Goal: Task Accomplishment & Management: Use online tool/utility

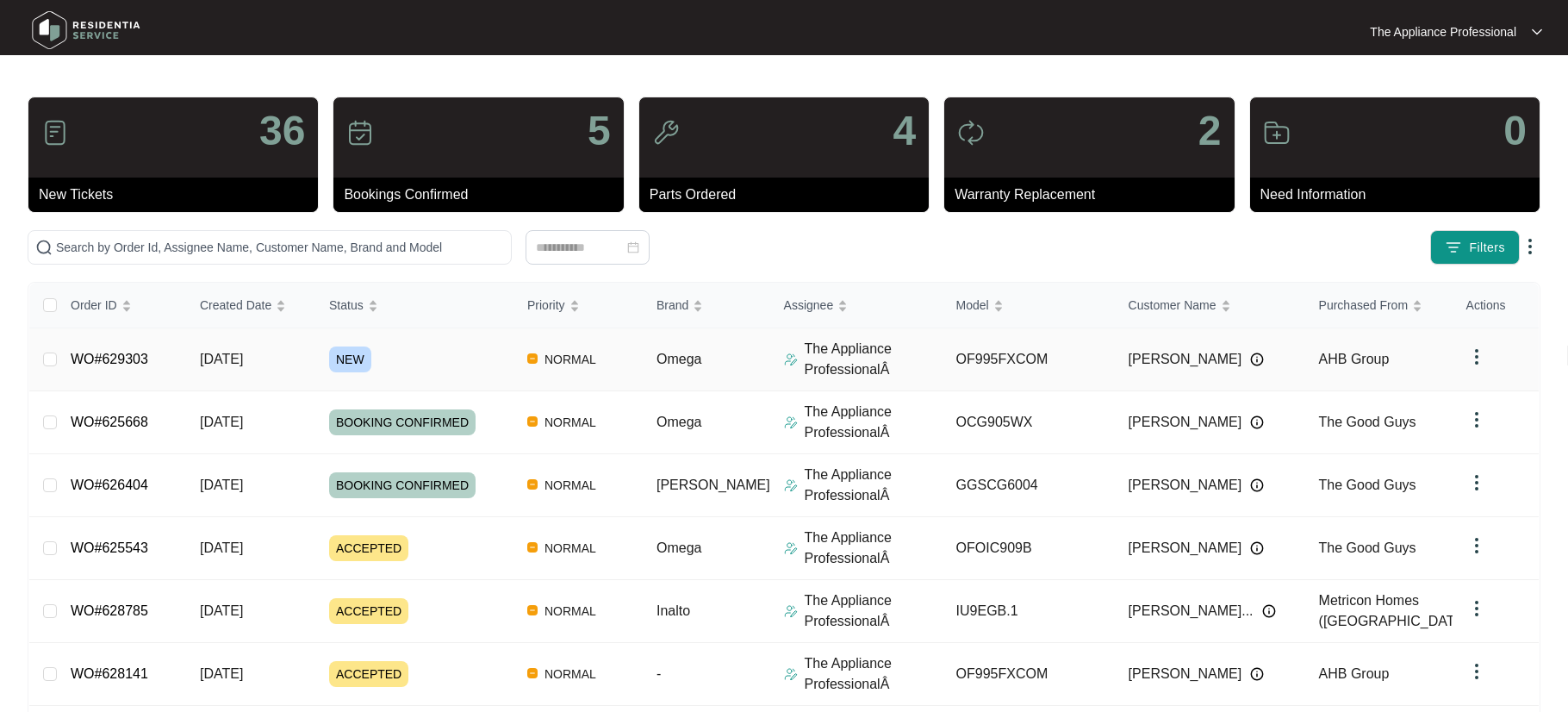
click at [148, 361] on link "WO#629303" at bounding box center [109, 359] width 77 height 14
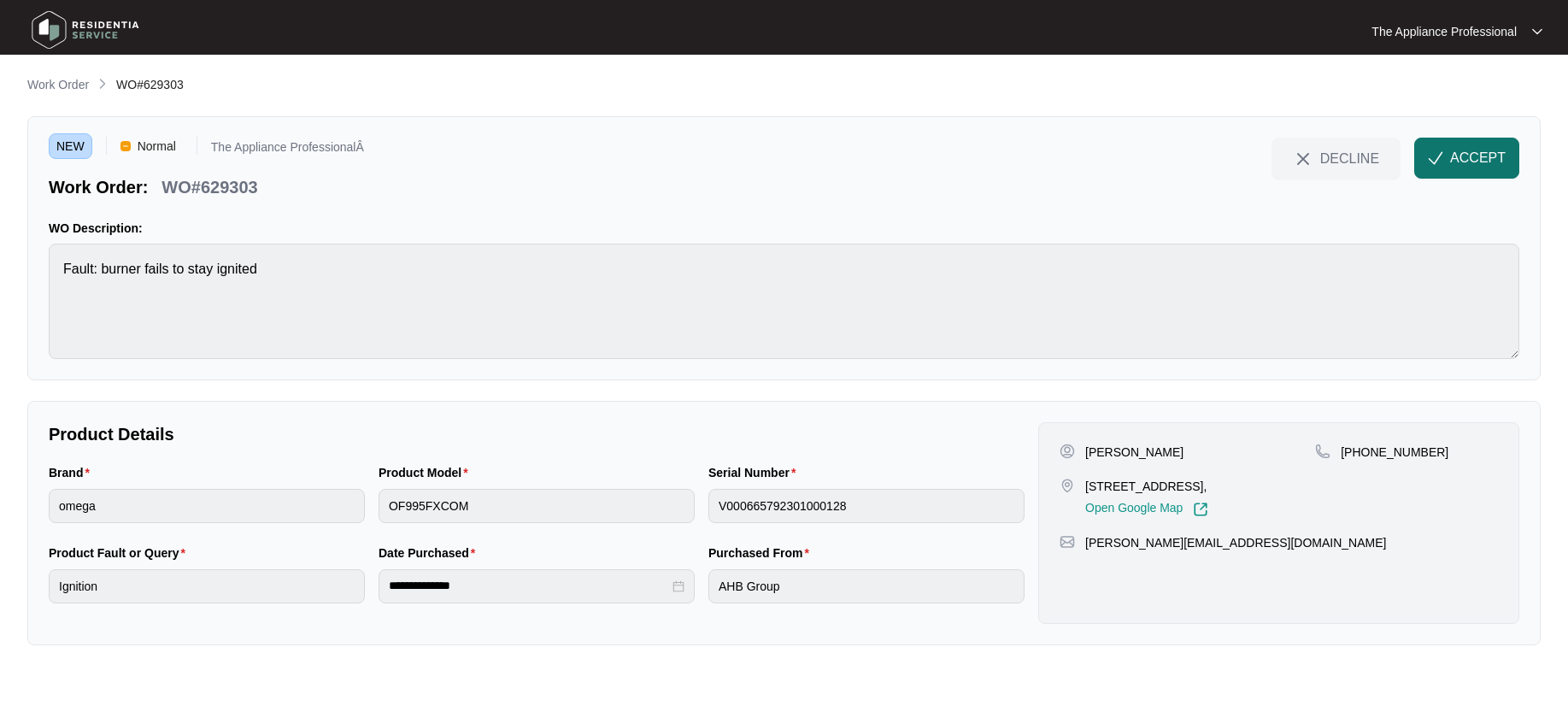
click at [1490, 166] on span "ACCEPT" at bounding box center [1478, 157] width 55 height 21
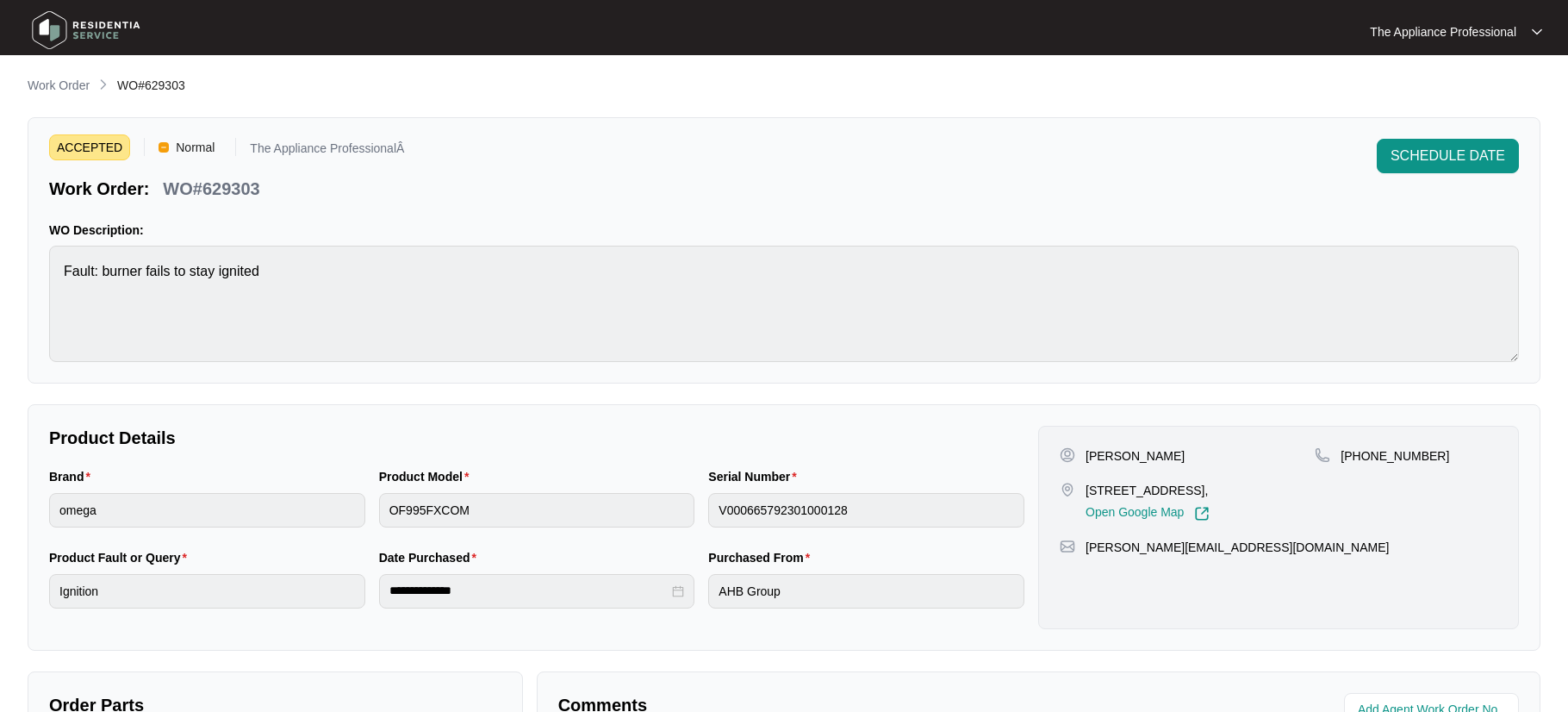
click at [56, 27] on img at bounding box center [87, 30] width 121 height 51
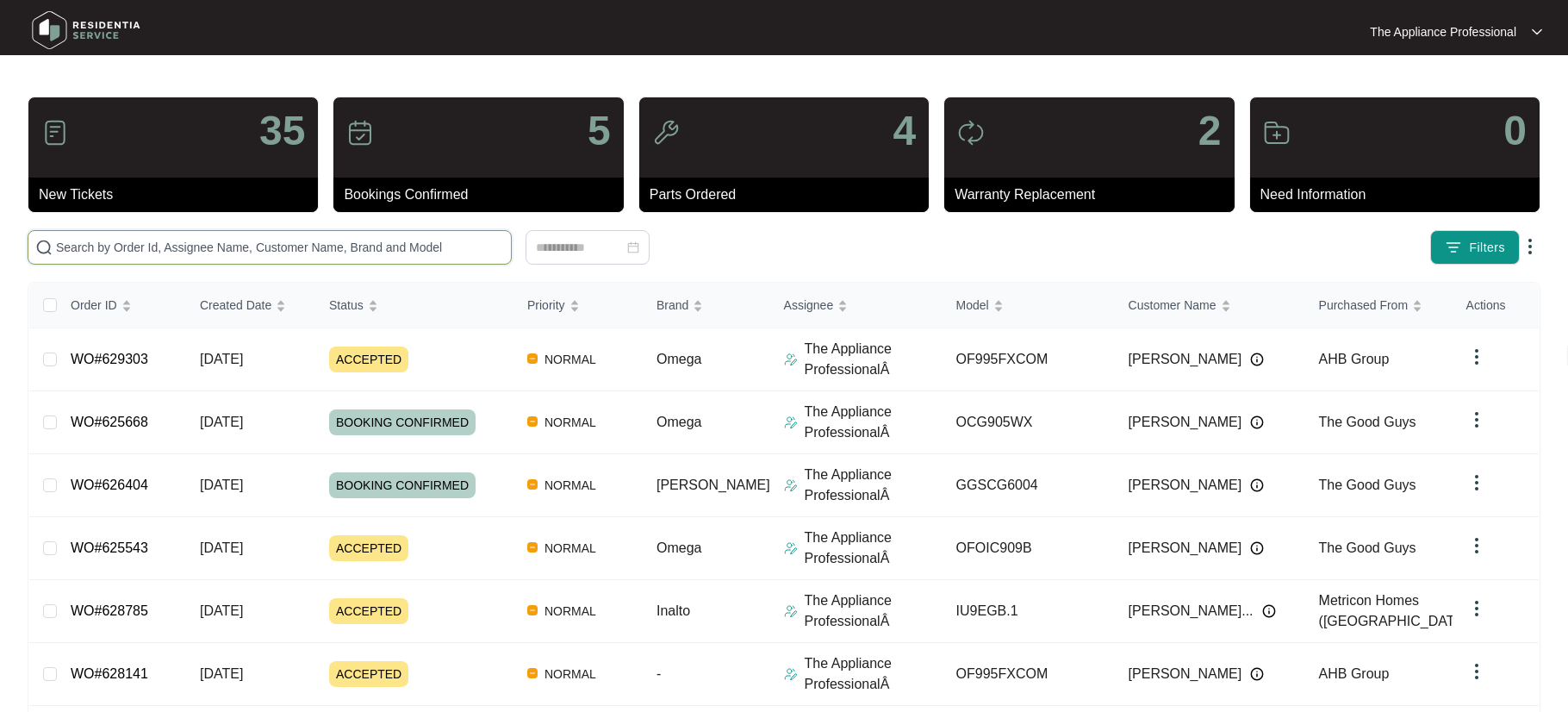
click at [107, 253] on input "text" at bounding box center [279, 247] width 448 height 19
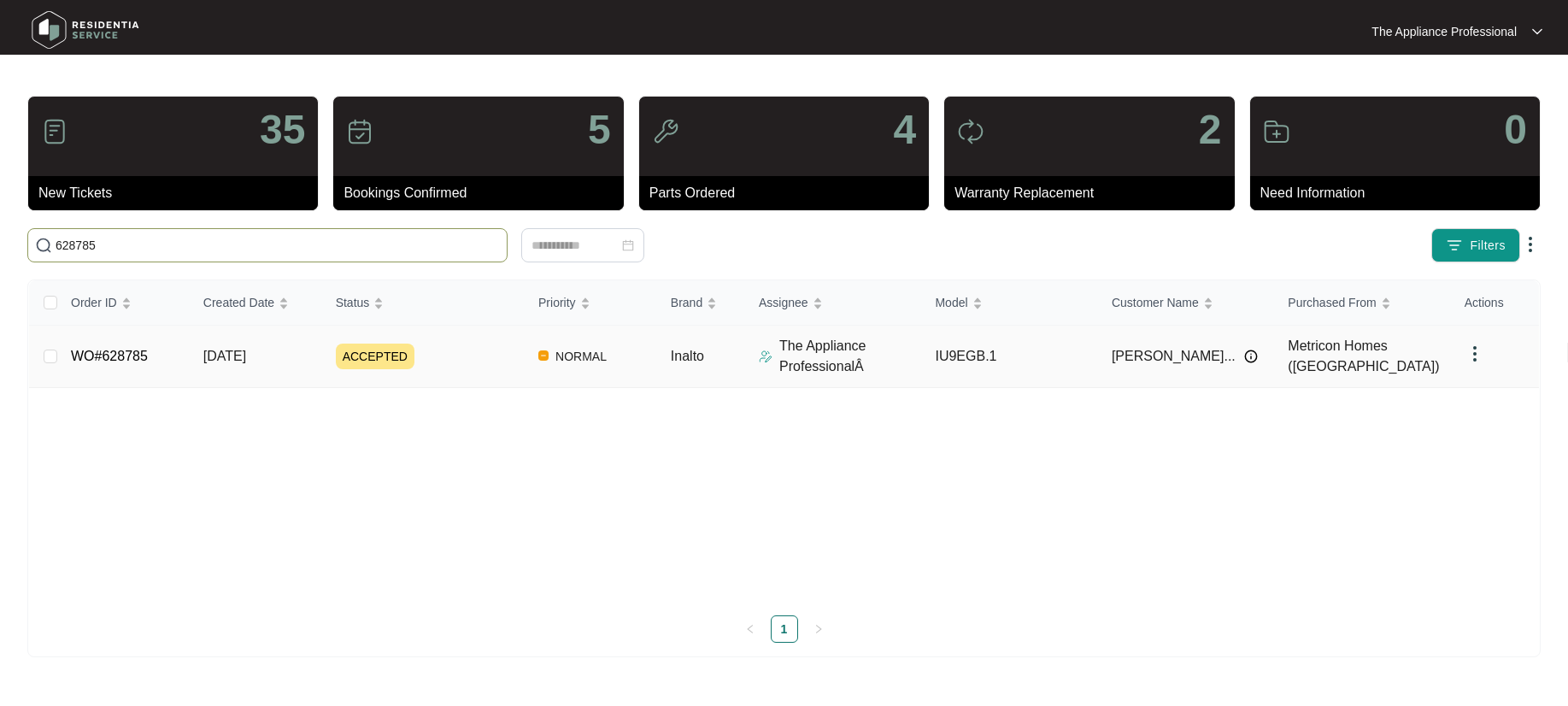
type input "628785"
click at [133, 351] on link "WO#628785" at bounding box center [109, 356] width 77 height 14
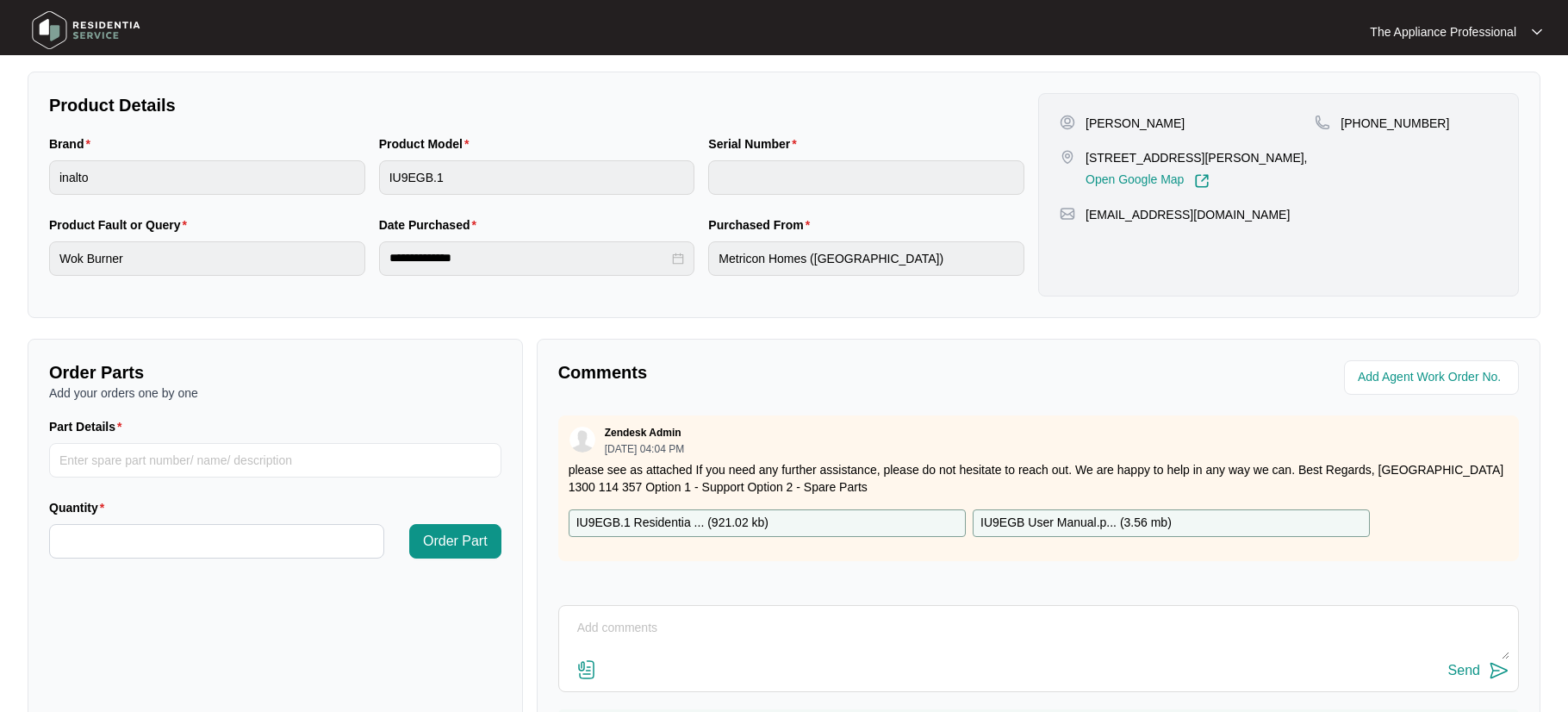
scroll to position [431, 0]
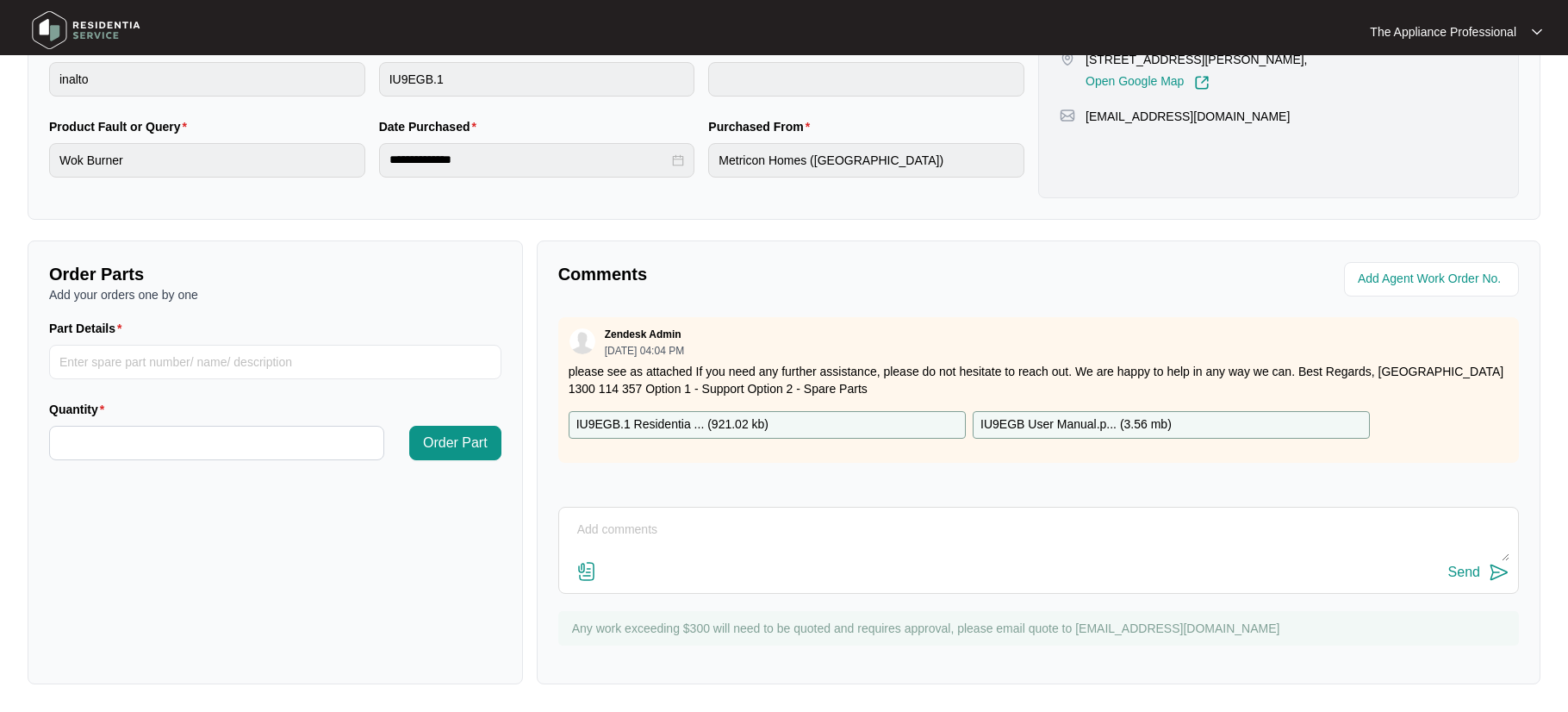
click at [610, 527] on textarea at bounding box center [1038, 539] width 942 height 45
click at [804, 526] on textarea "Spoke to customer over the phone" at bounding box center [1038, 539] width 942 height 45
click at [855, 541] on textarea "Spoke to customer over the phone wok burner not" at bounding box center [1038, 539] width 942 height 45
type textarea "Spoke to customer over the phone wok burner not fitted on properly works now."
click at [1503, 571] on img at bounding box center [1499, 571] width 21 height 21
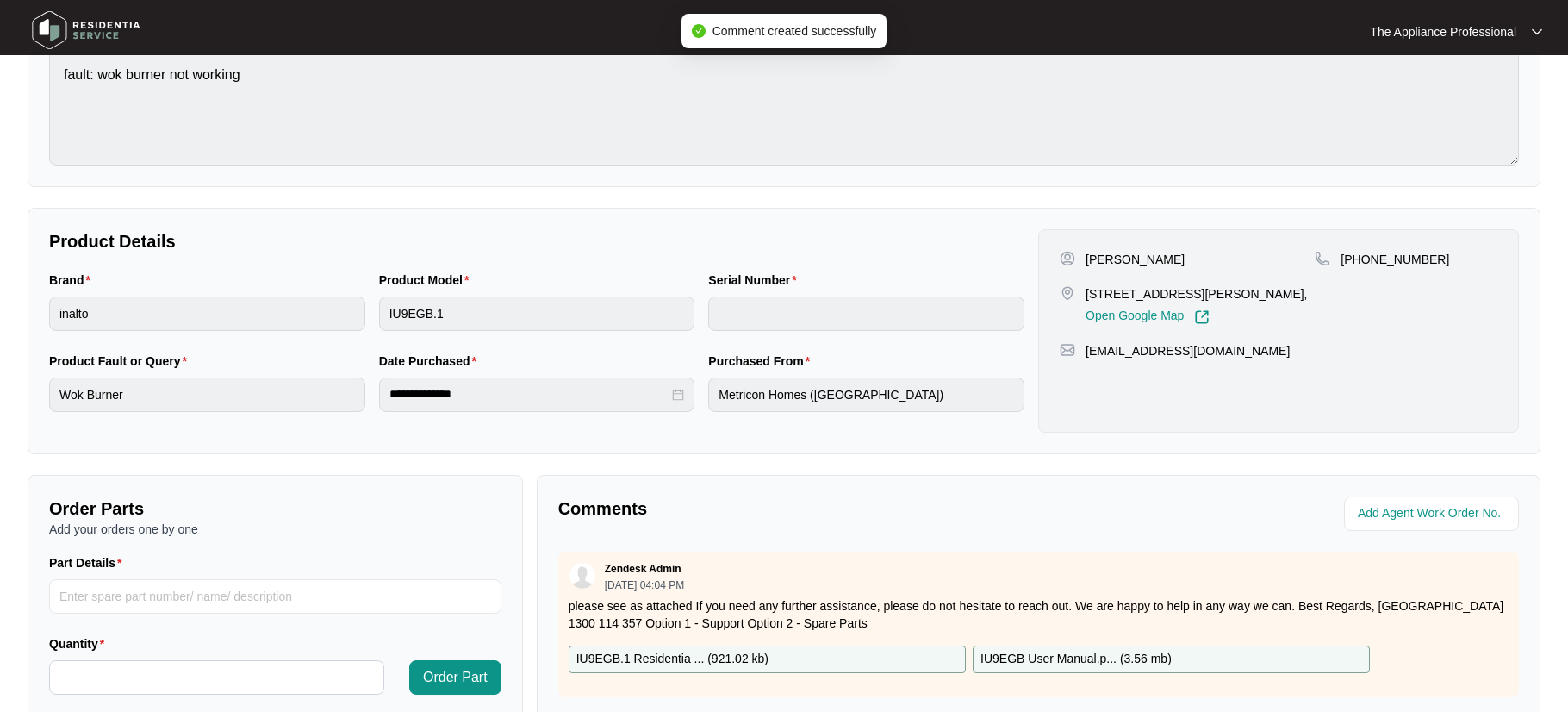
scroll to position [0, 0]
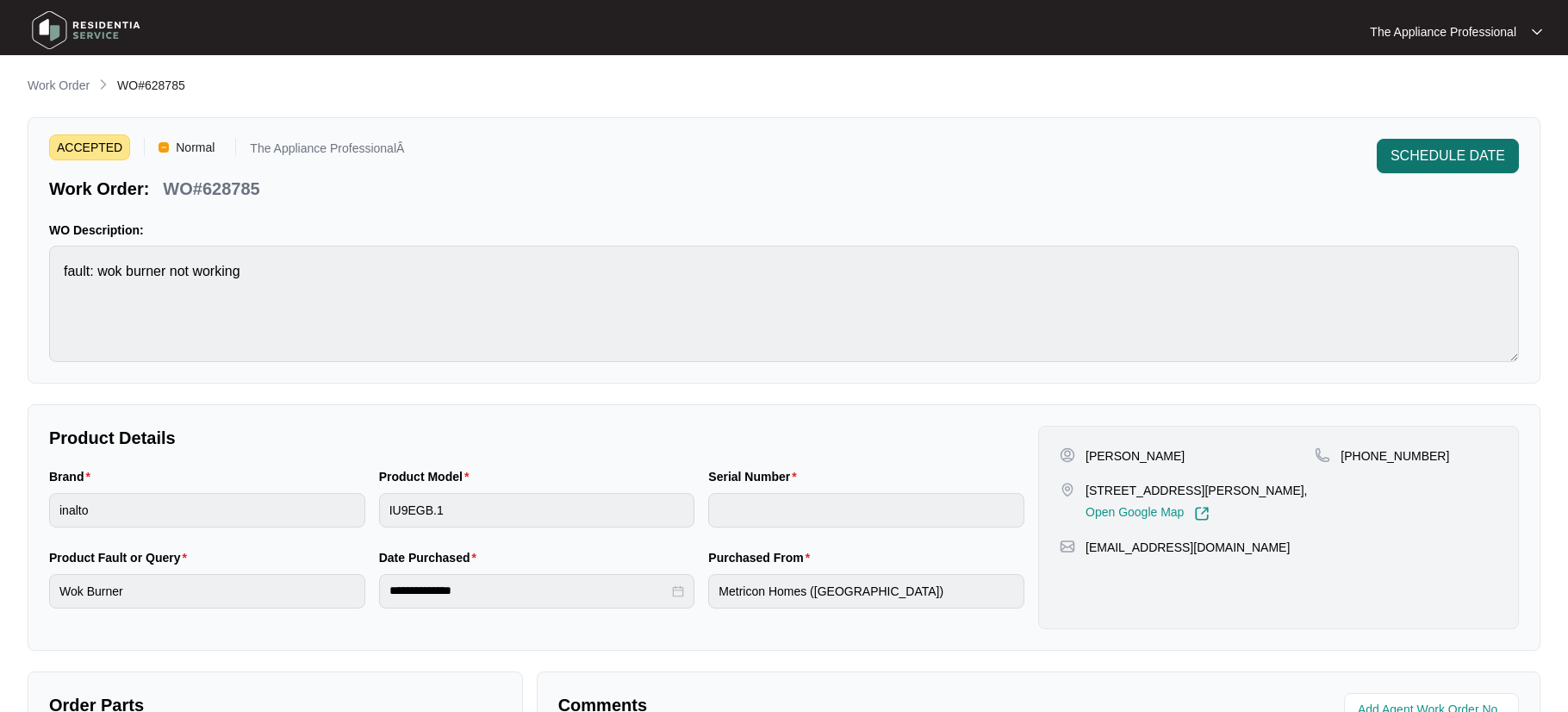
click at [1429, 164] on span "SCHEDULE DATE" at bounding box center [1447, 156] width 114 height 21
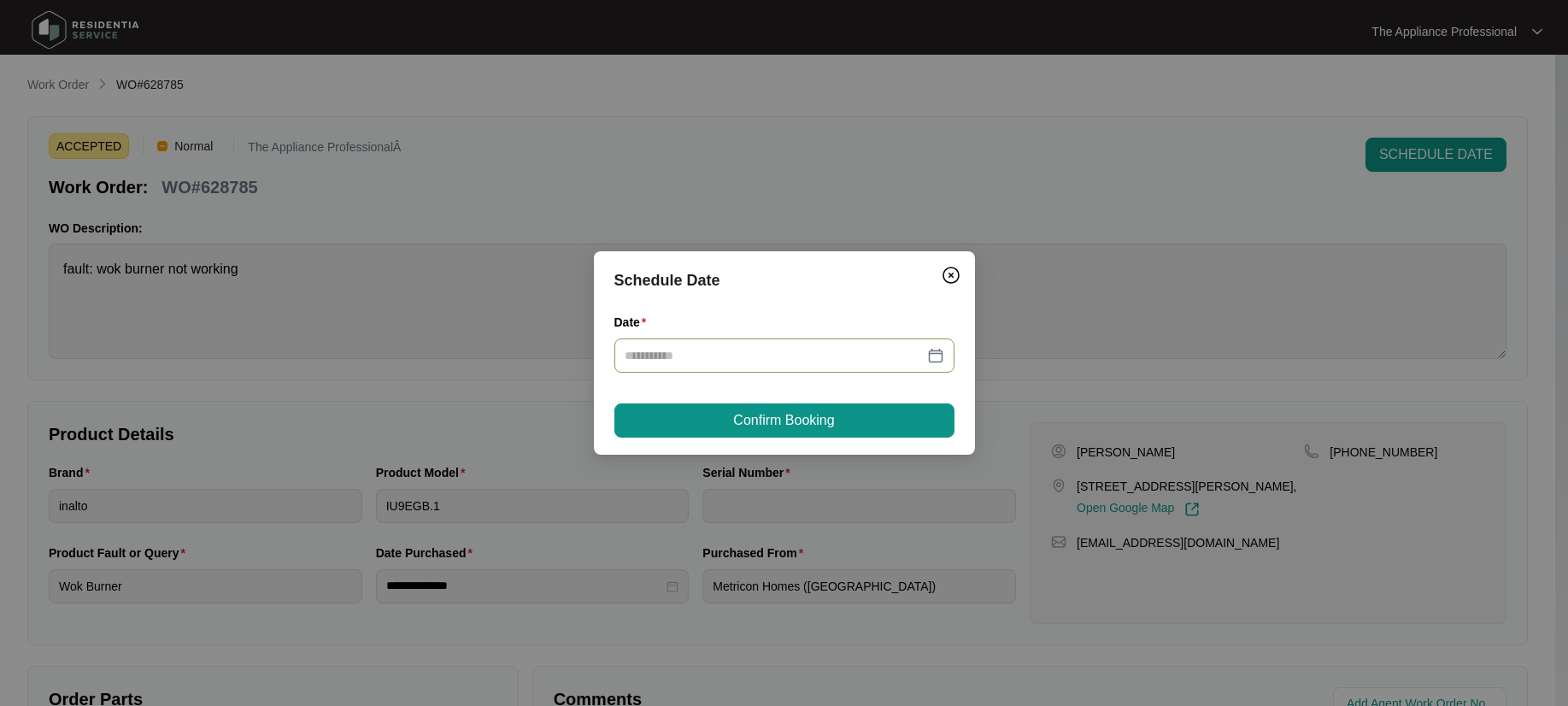
click at [939, 349] on div at bounding box center [784, 355] width 320 height 19
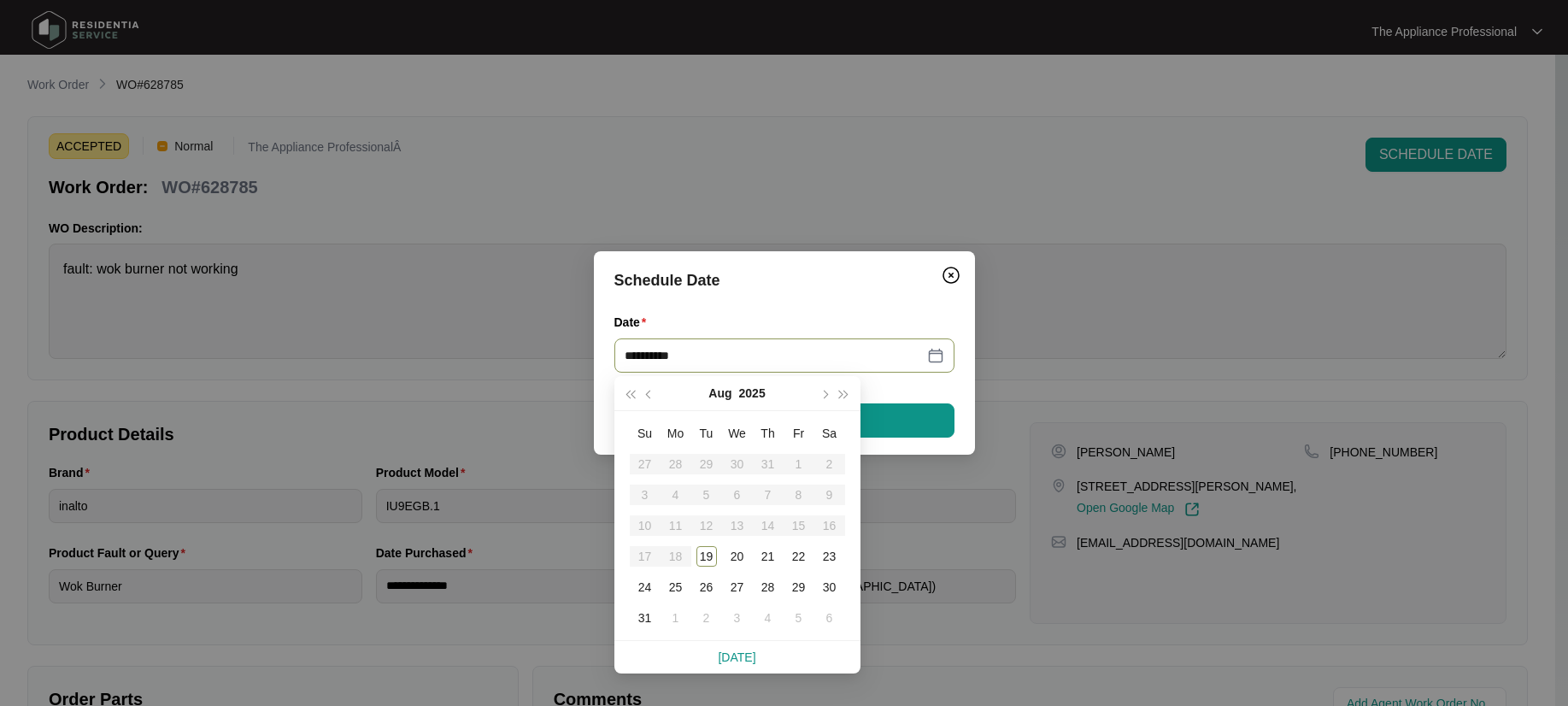
type input "**********"
click at [701, 556] on div "19" at bounding box center [706, 556] width 21 height 21
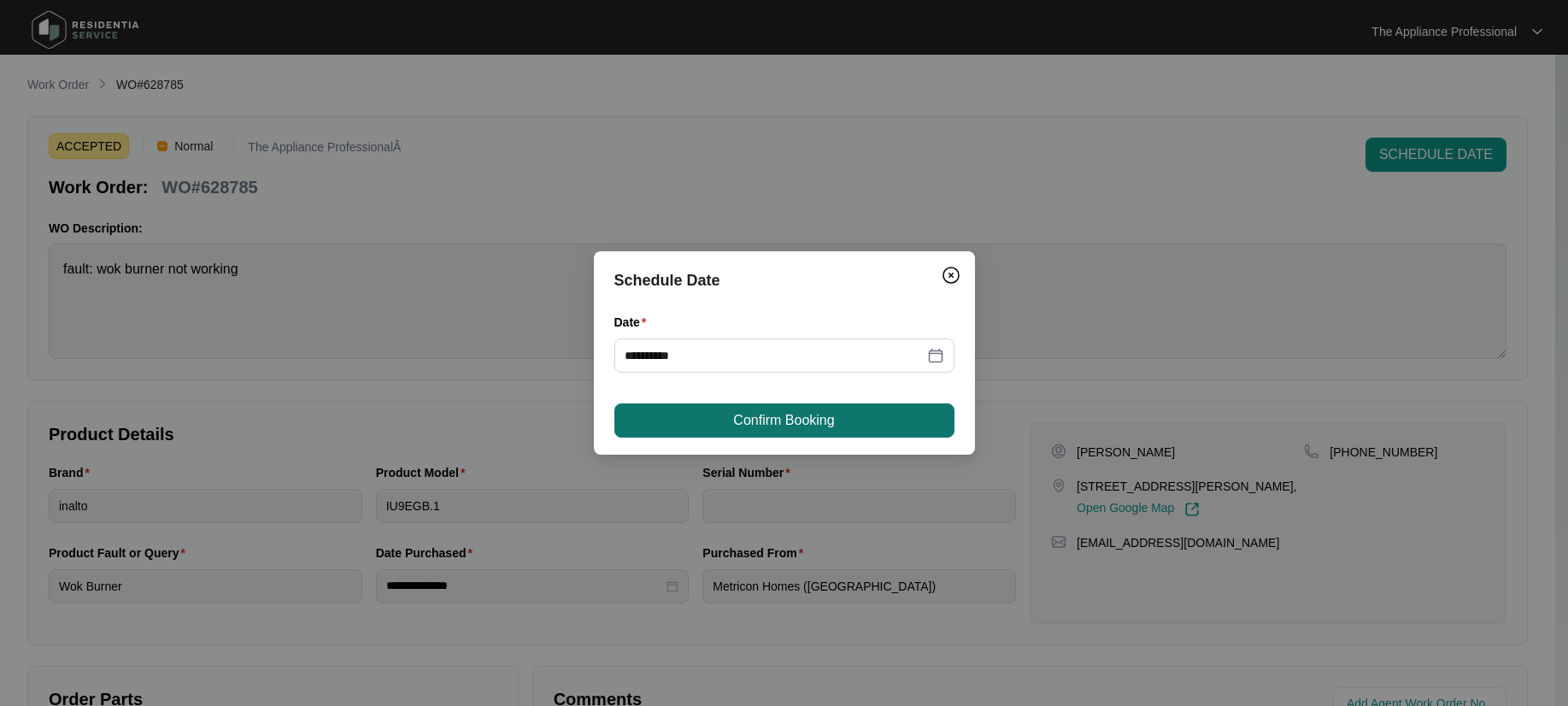
click at [767, 422] on span "Confirm Booking" at bounding box center [783, 420] width 101 height 21
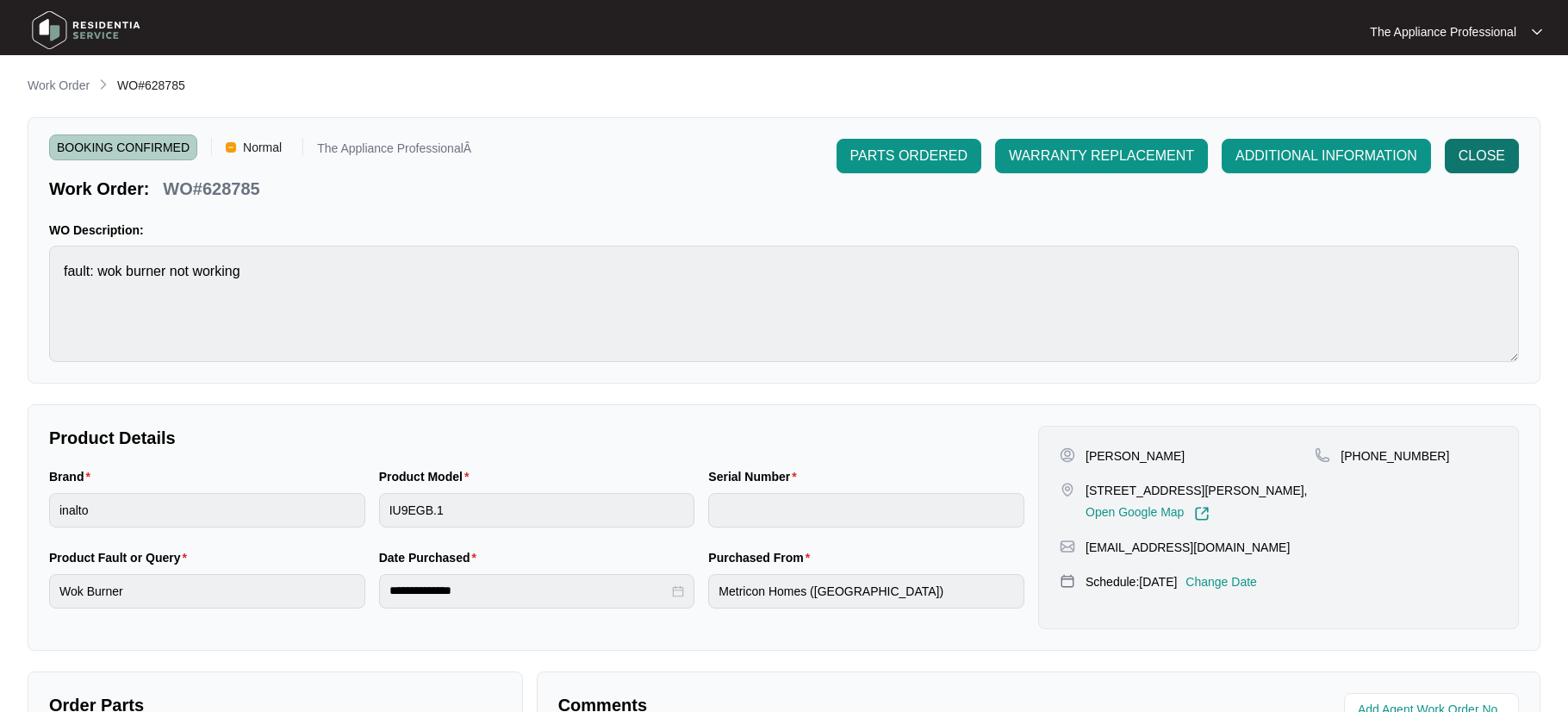
click at [1485, 144] on button "CLOSE" at bounding box center [1481, 156] width 74 height 34
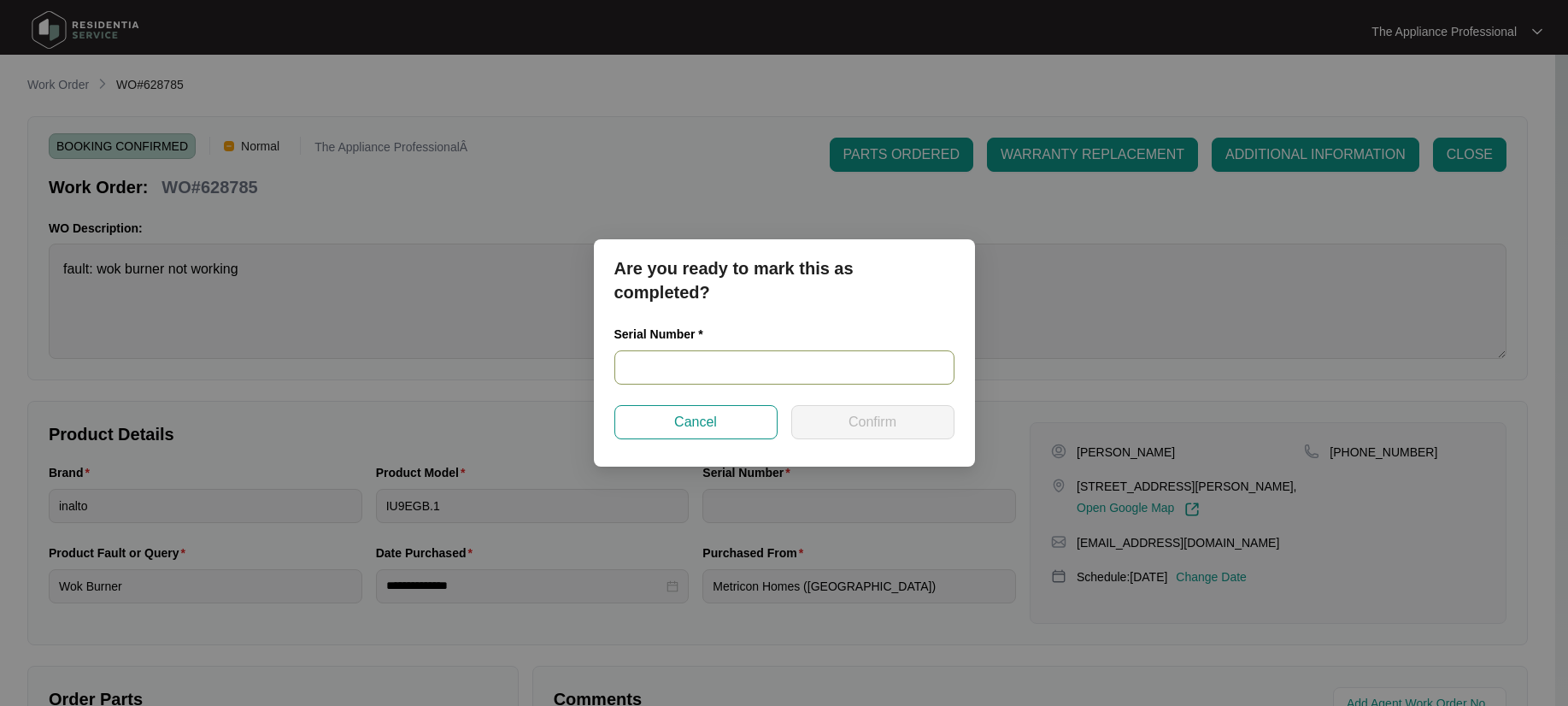
click at [704, 369] on input "text" at bounding box center [784, 367] width 340 height 34
type input "NA"
click at [865, 432] on span "Confirm" at bounding box center [872, 422] width 48 height 21
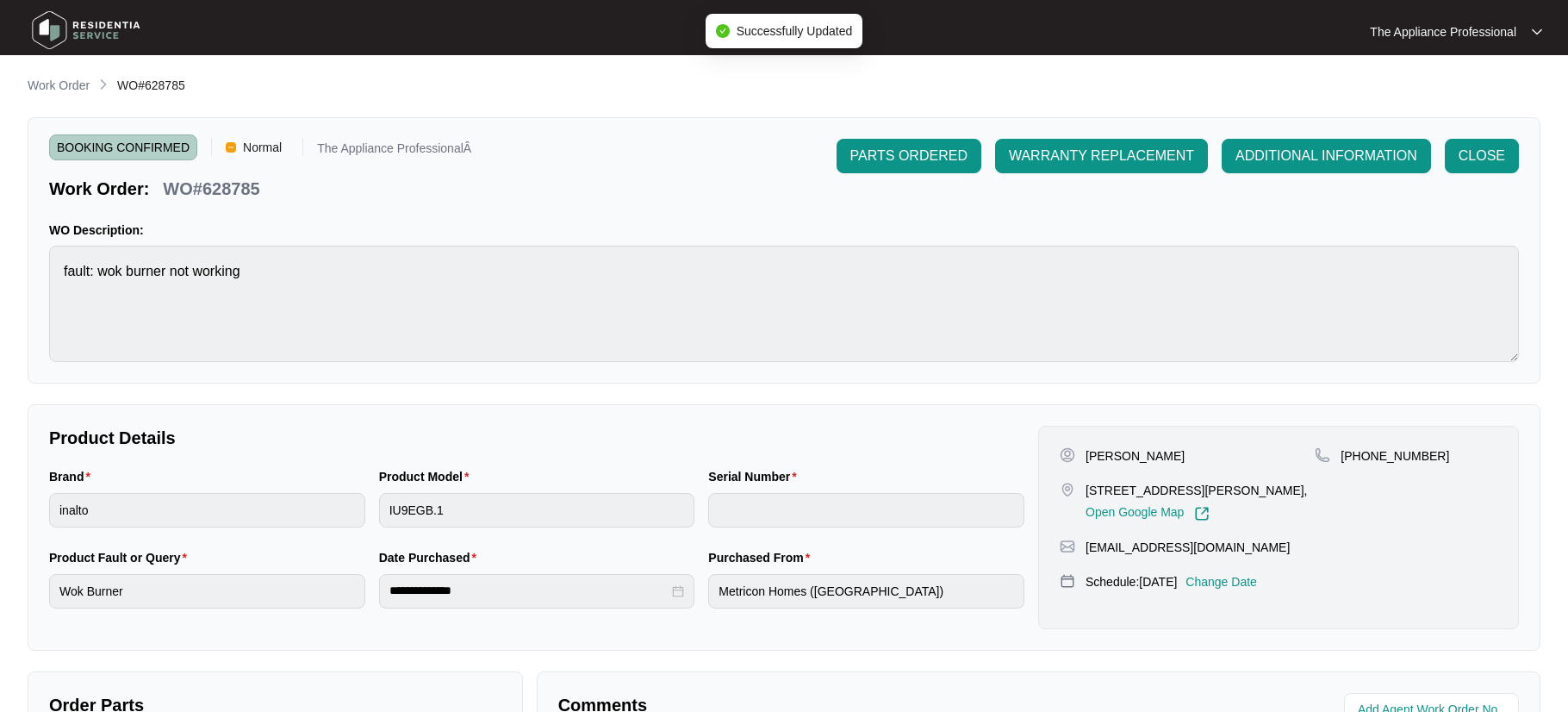
type input "NA"
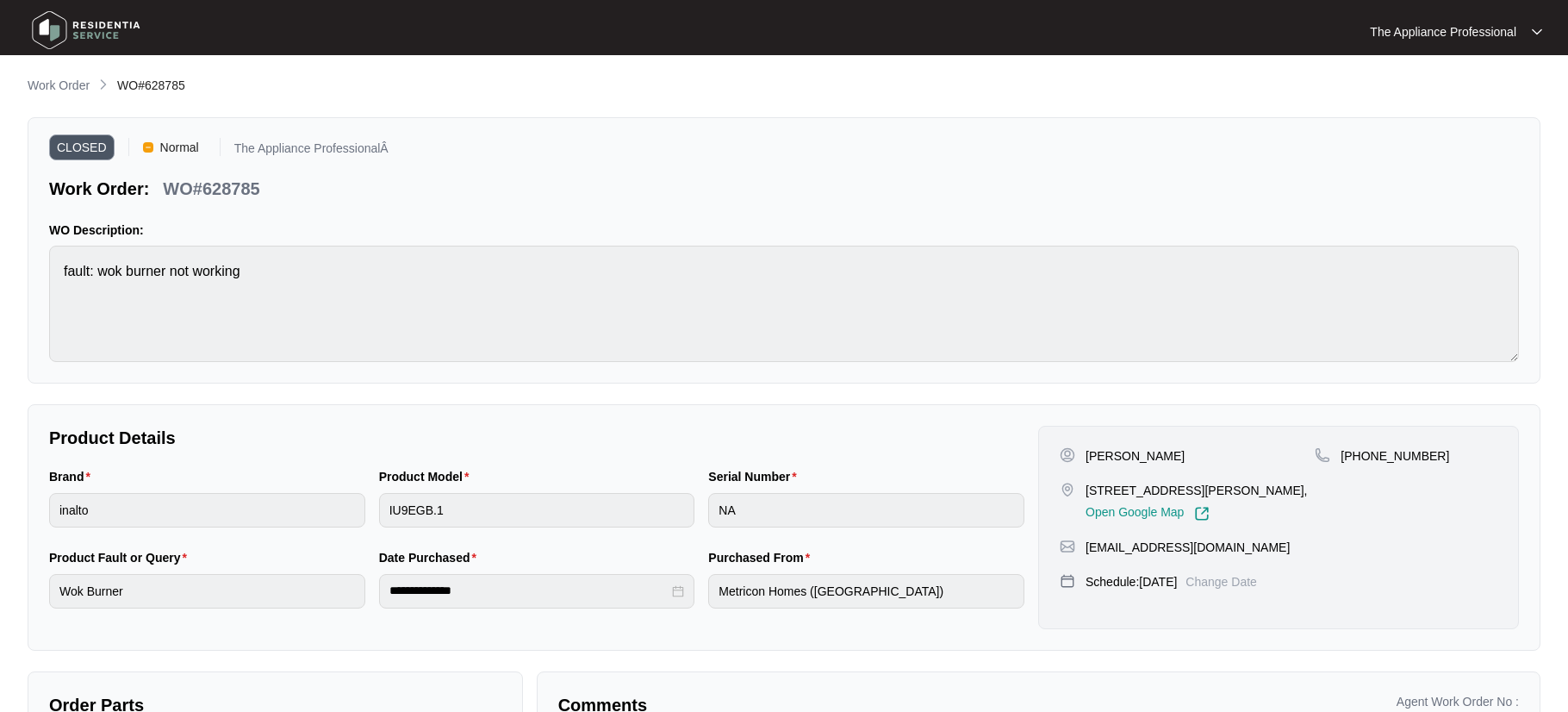
click at [58, 32] on img at bounding box center [87, 30] width 121 height 51
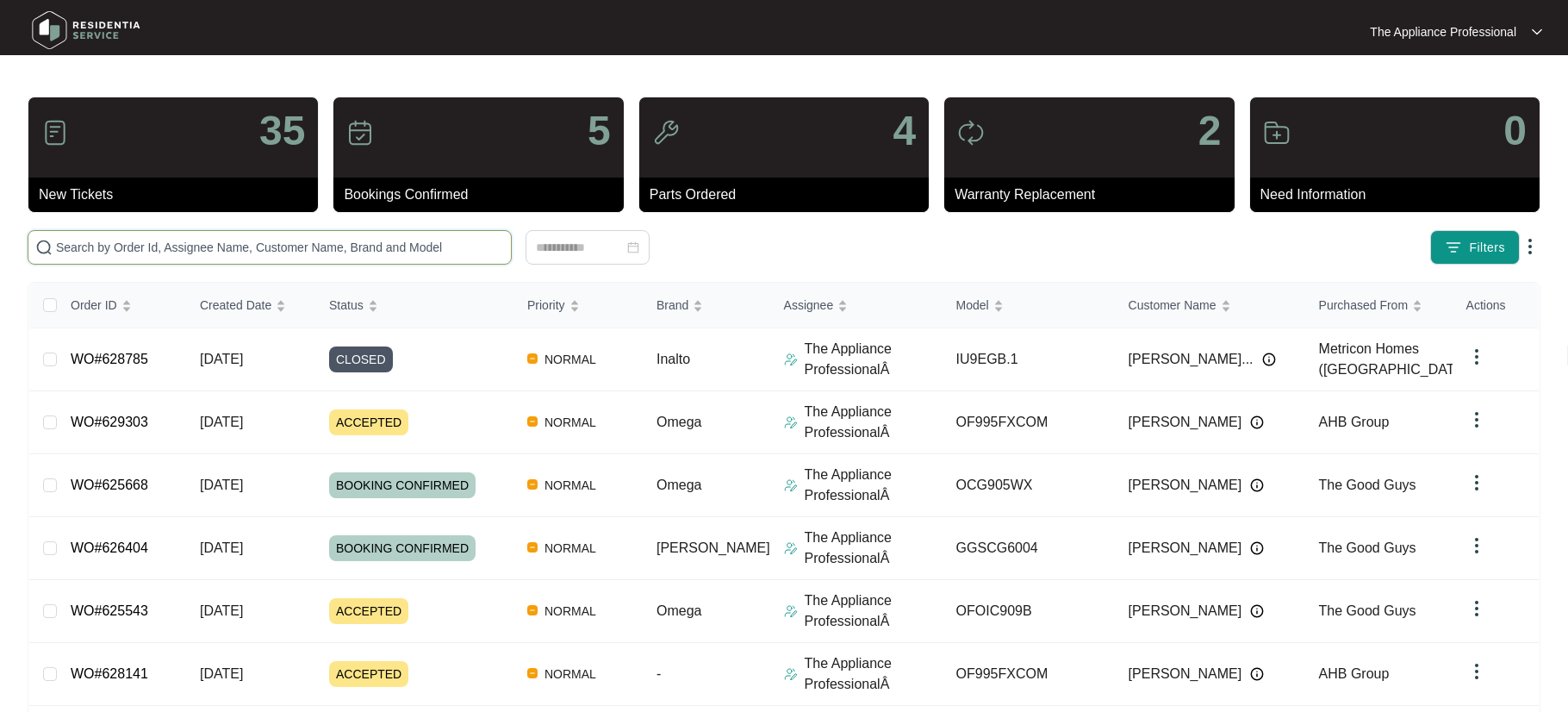
click at [109, 252] on input "text" at bounding box center [279, 247] width 448 height 19
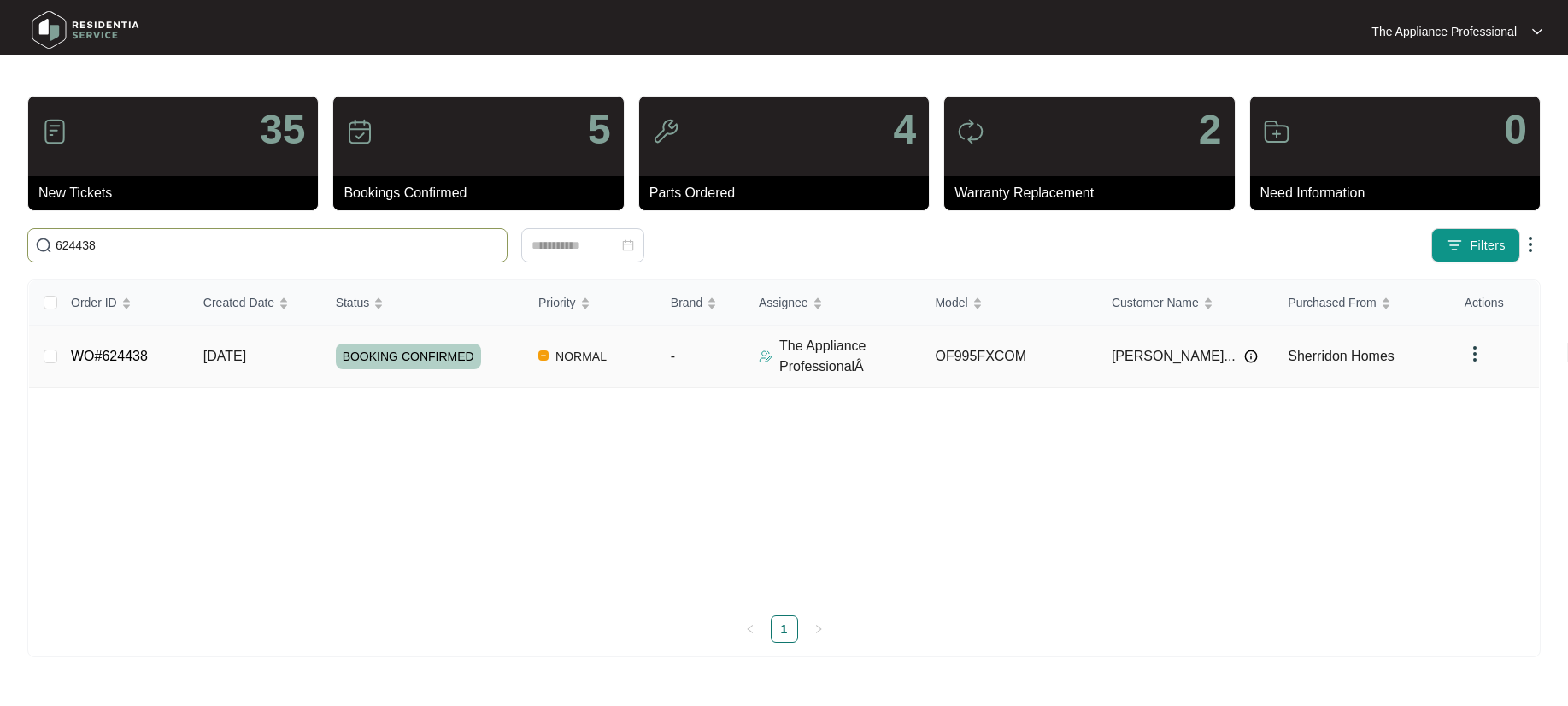
type input "624438"
click at [139, 354] on link "WO#624438" at bounding box center [109, 356] width 77 height 14
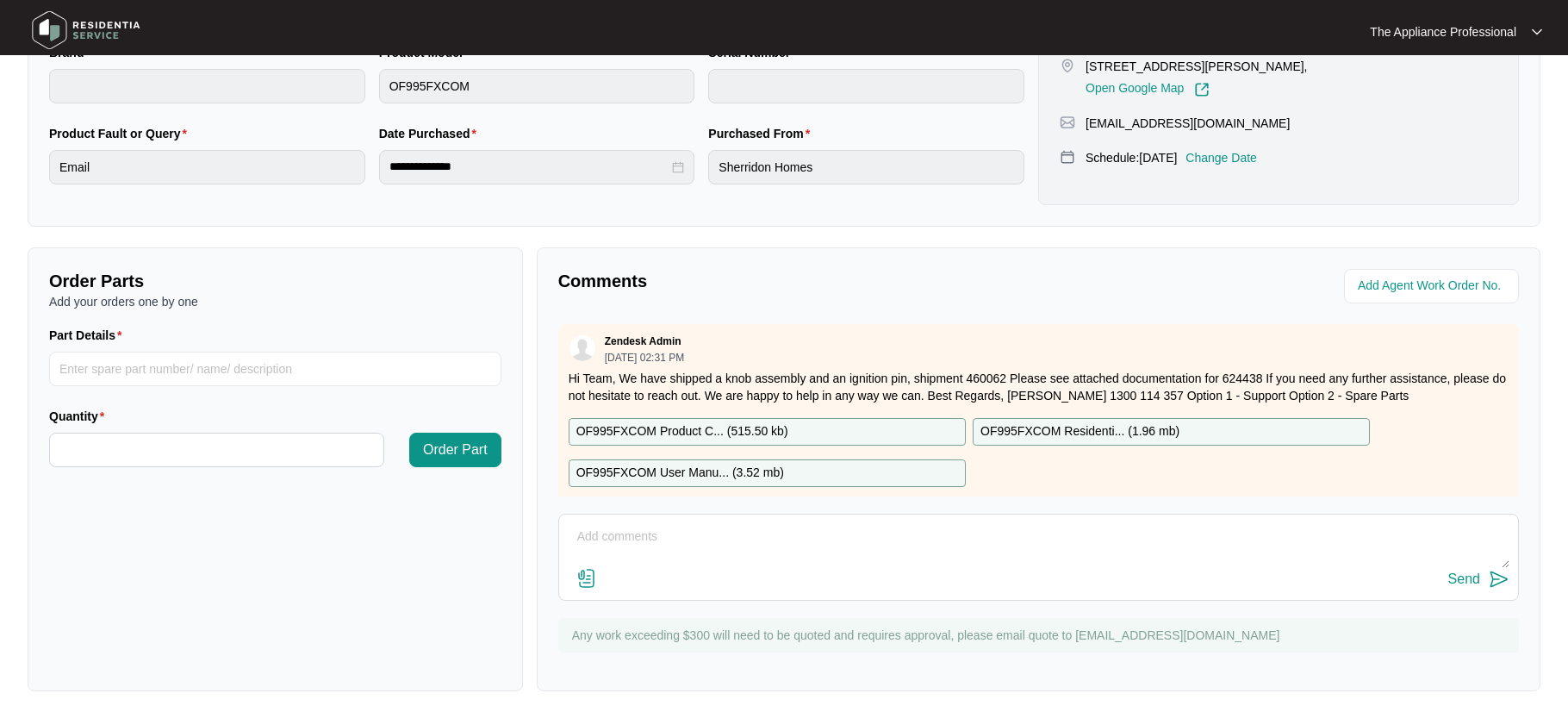
scroll to position [431, 0]
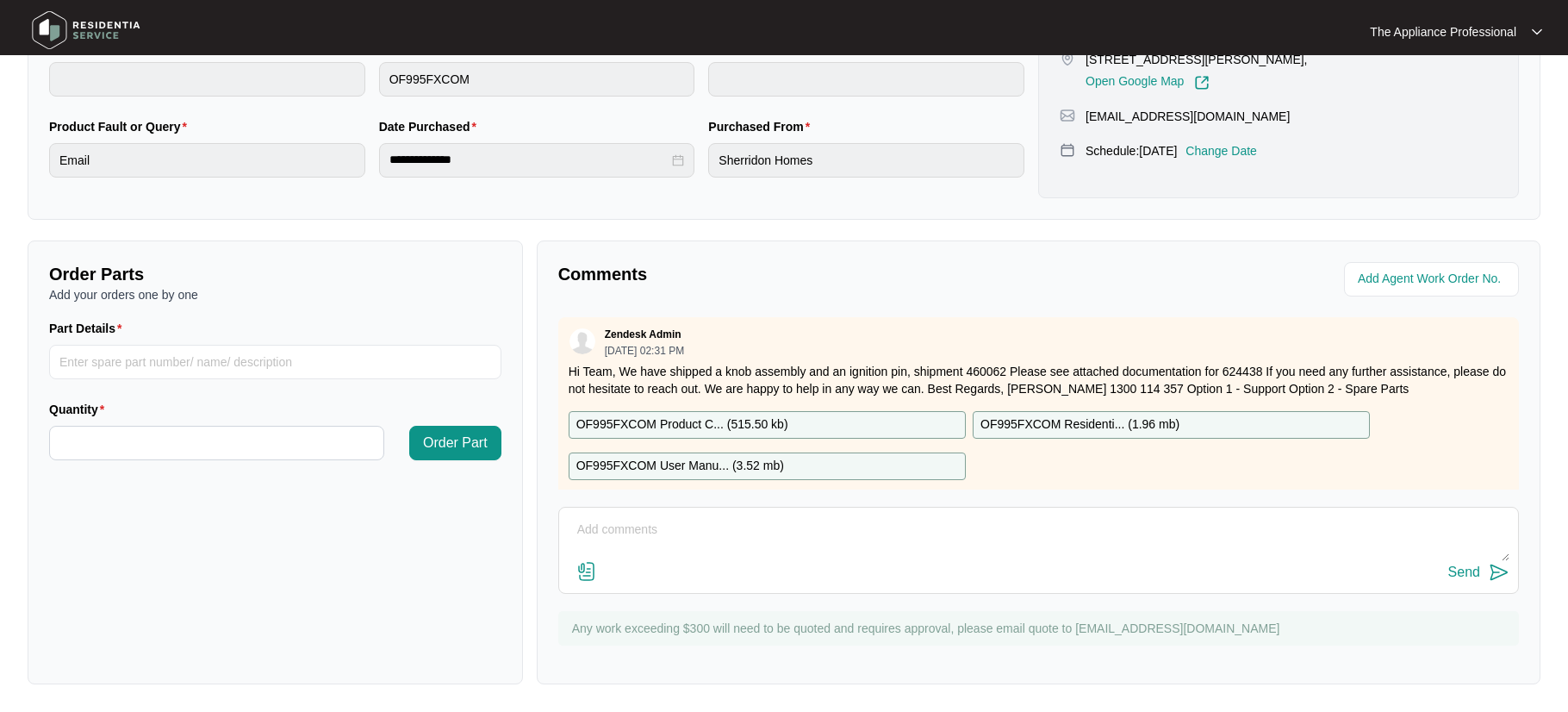
click at [685, 521] on textarea at bounding box center [1038, 539] width 942 height 45
type textarea "Found that circlip missing and fitted a new circlip tried many times works ok."
click at [1464, 574] on div "Send" at bounding box center [1463, 571] width 32 height 15
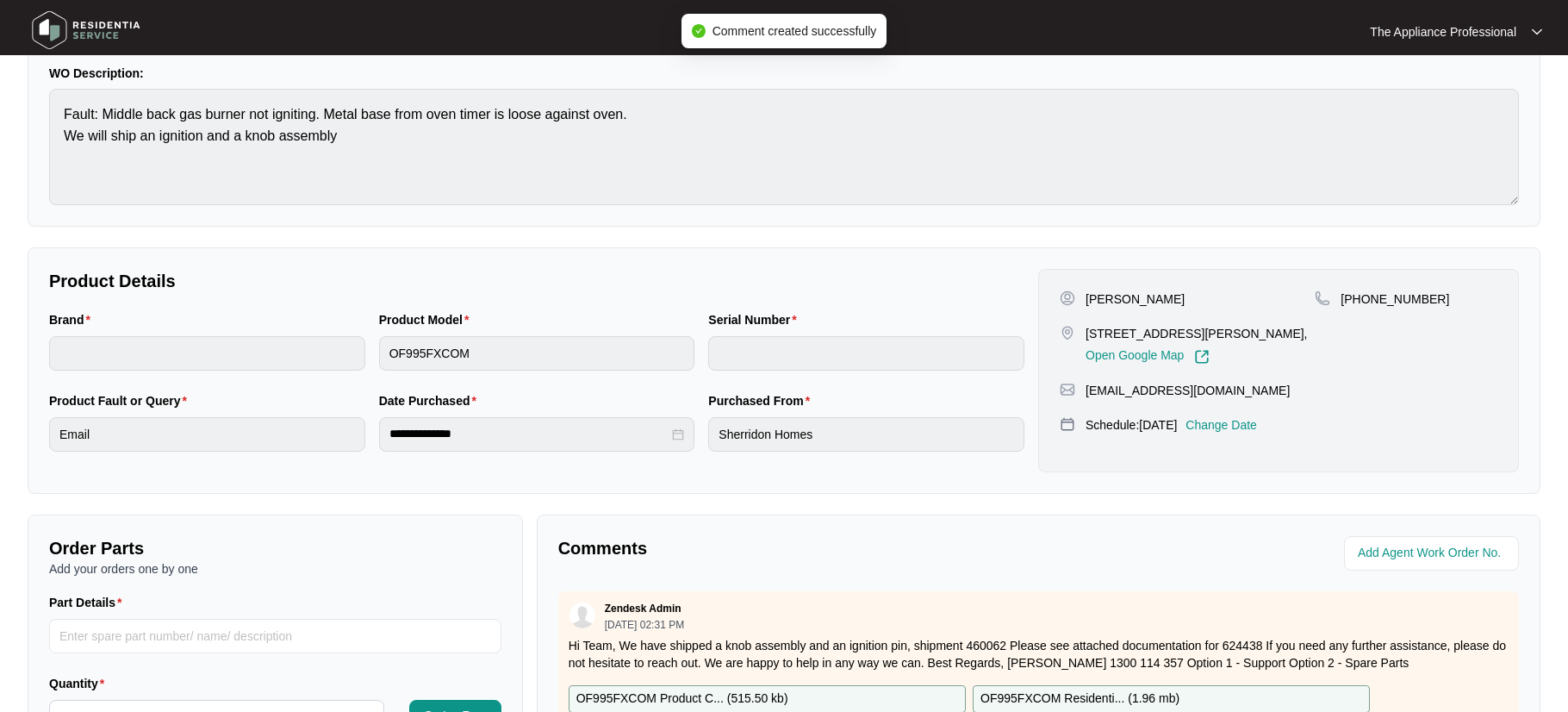
scroll to position [0, 0]
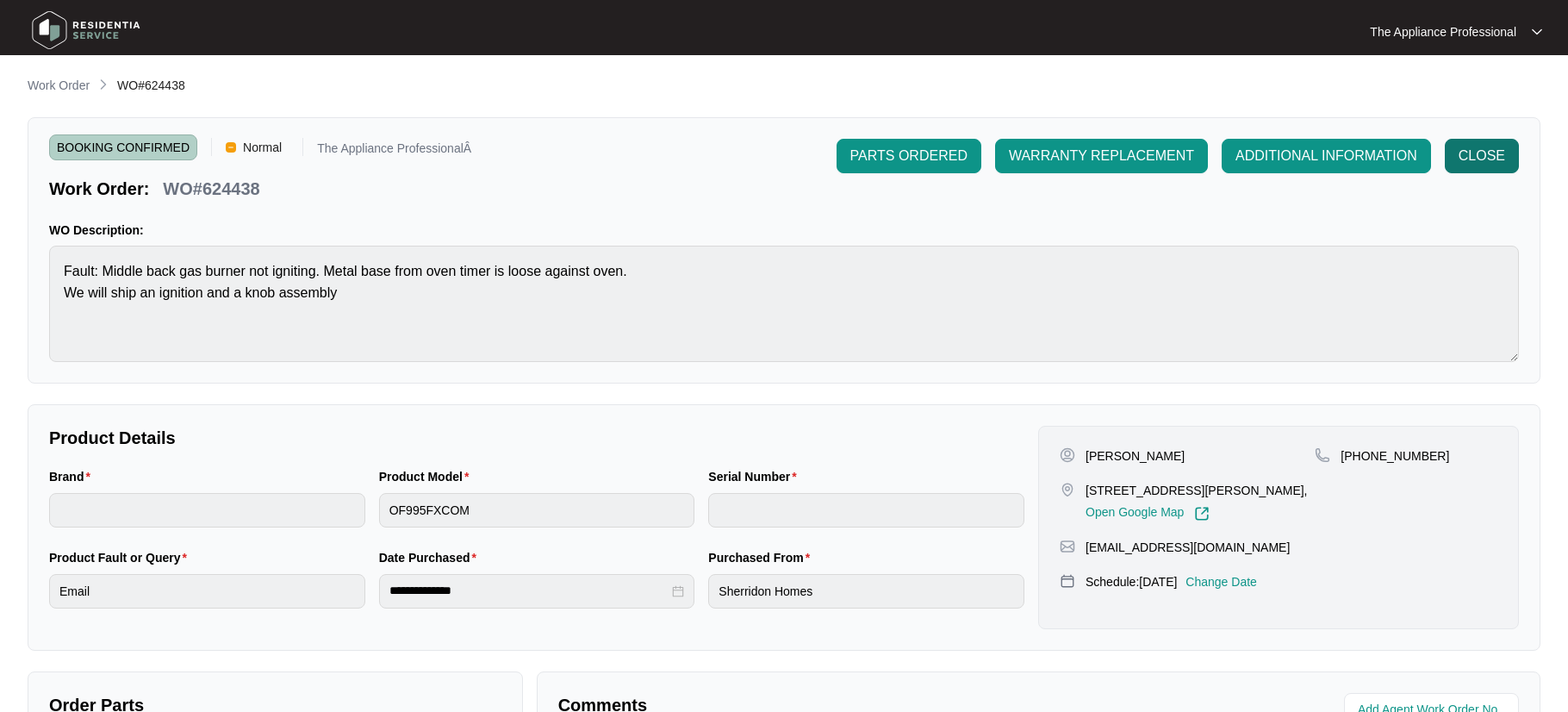
click at [1481, 159] on span "CLOSE" at bounding box center [1482, 156] width 47 height 21
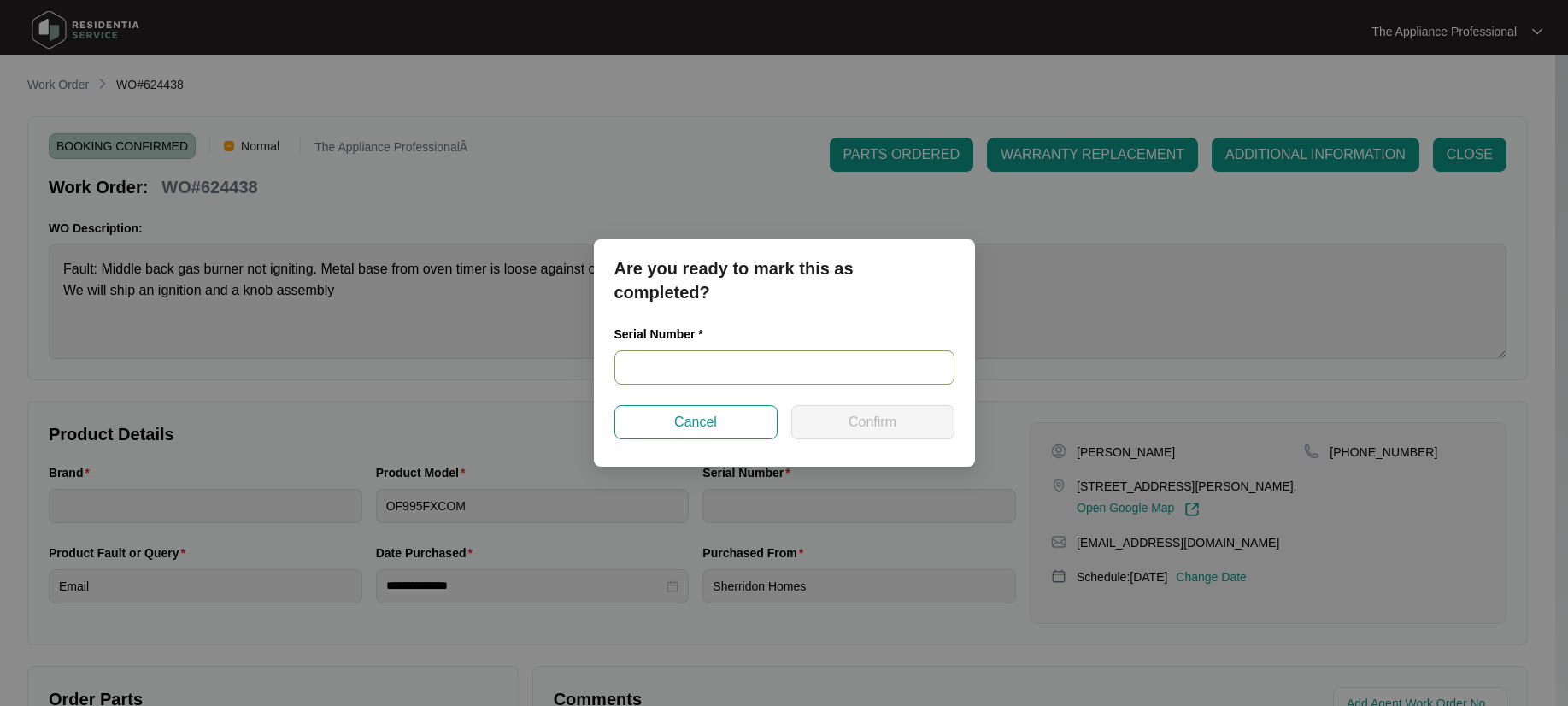
click at [692, 358] on input "text" at bounding box center [784, 367] width 340 height 34
type input "900045732311000063"
click at [827, 419] on button "Confirm" at bounding box center [872, 422] width 164 height 34
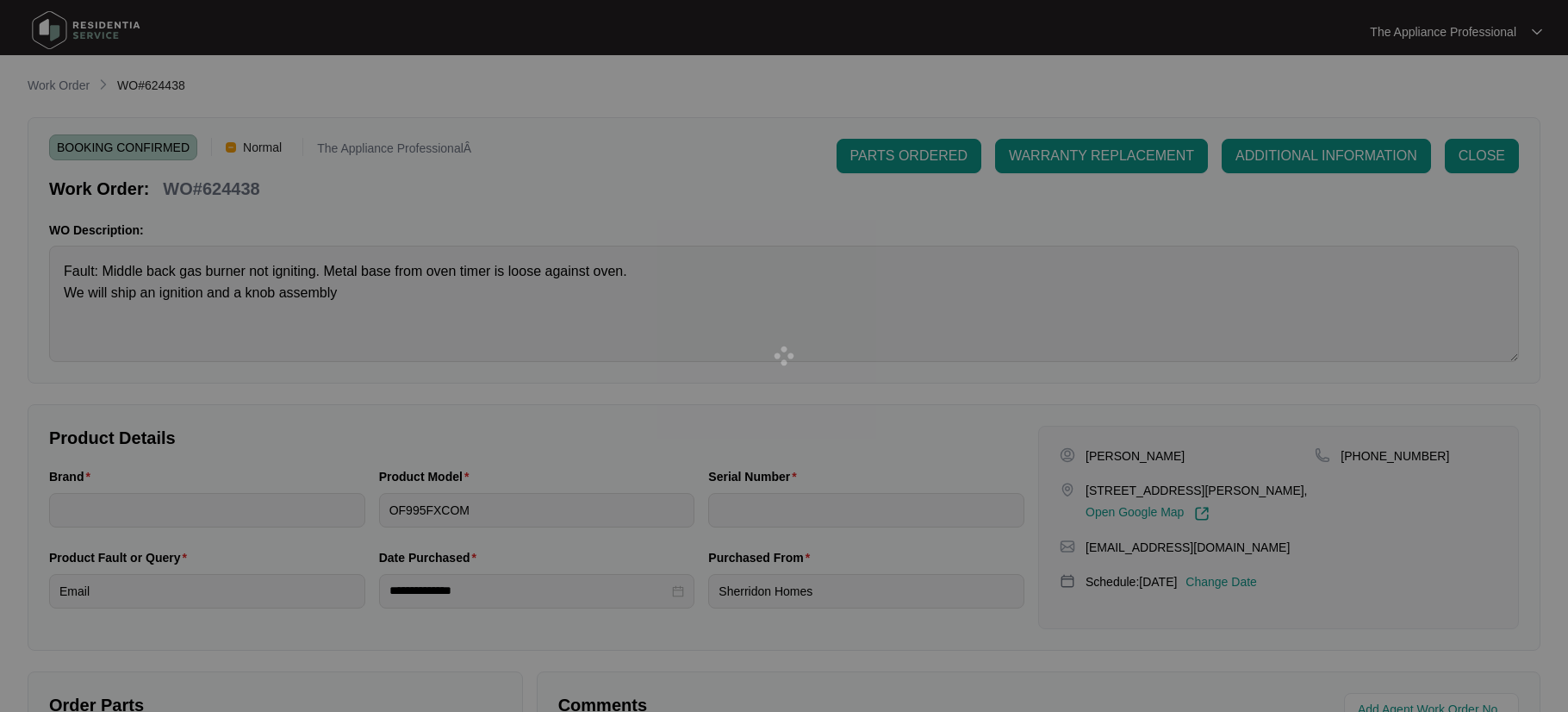
type input "900045732311000063"
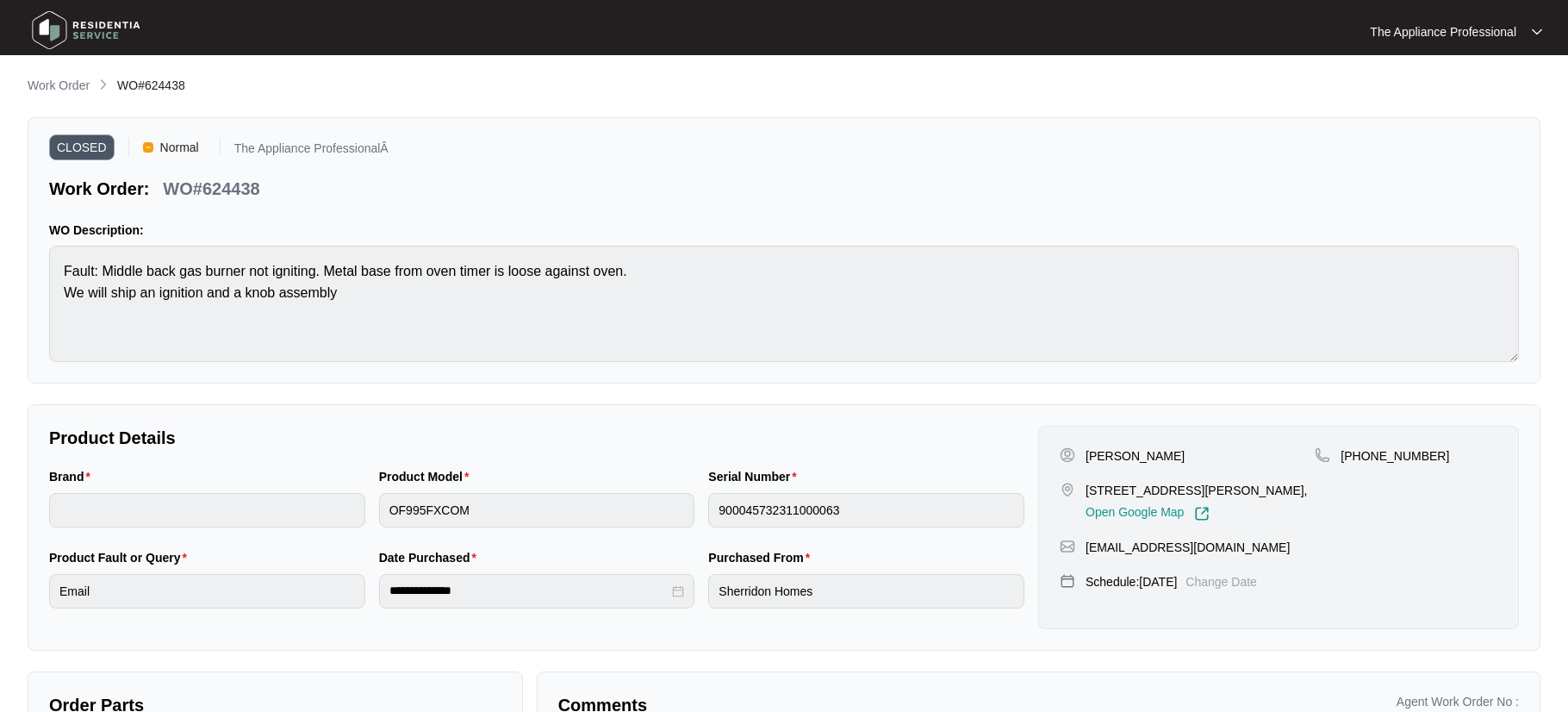
click at [62, 28] on img at bounding box center [87, 30] width 121 height 51
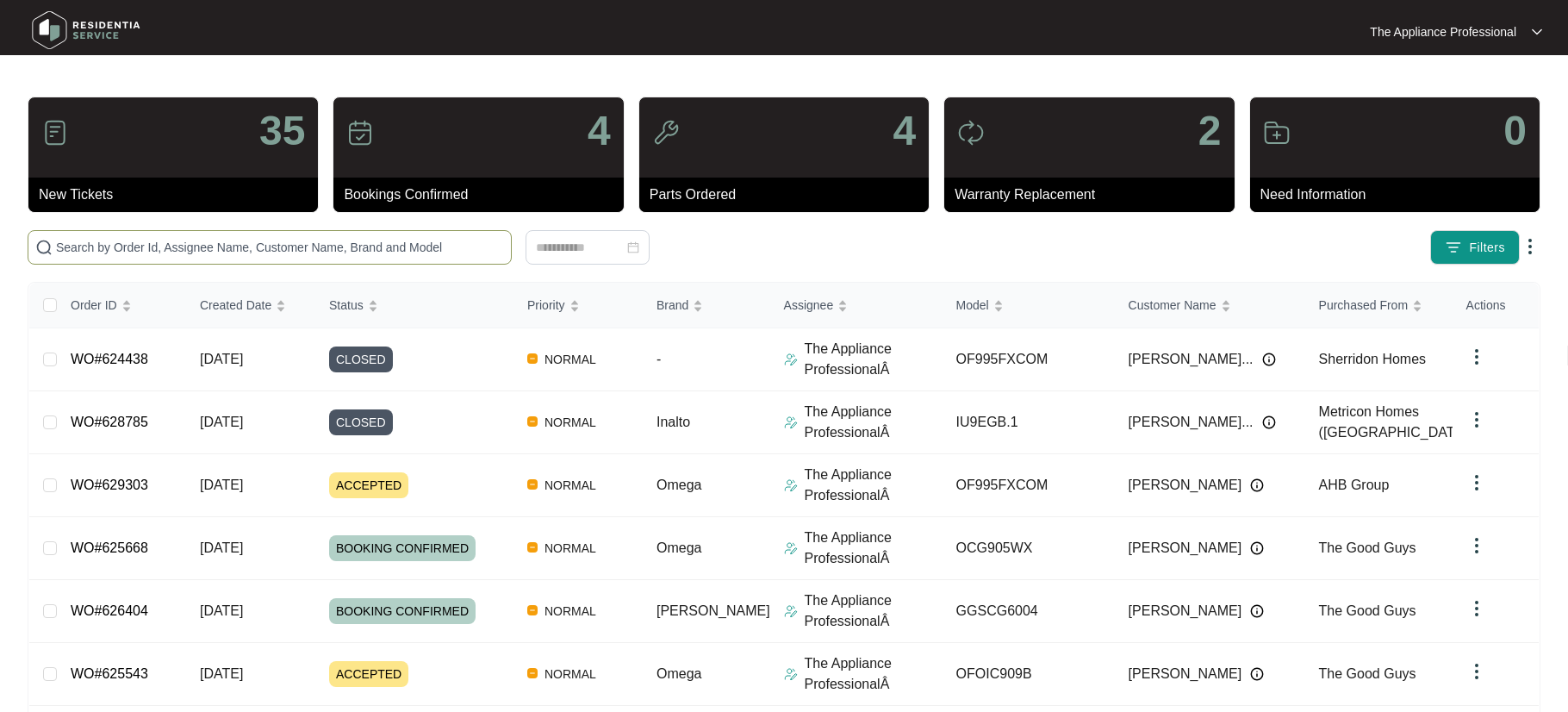
click at [151, 246] on input "text" at bounding box center [279, 247] width 448 height 19
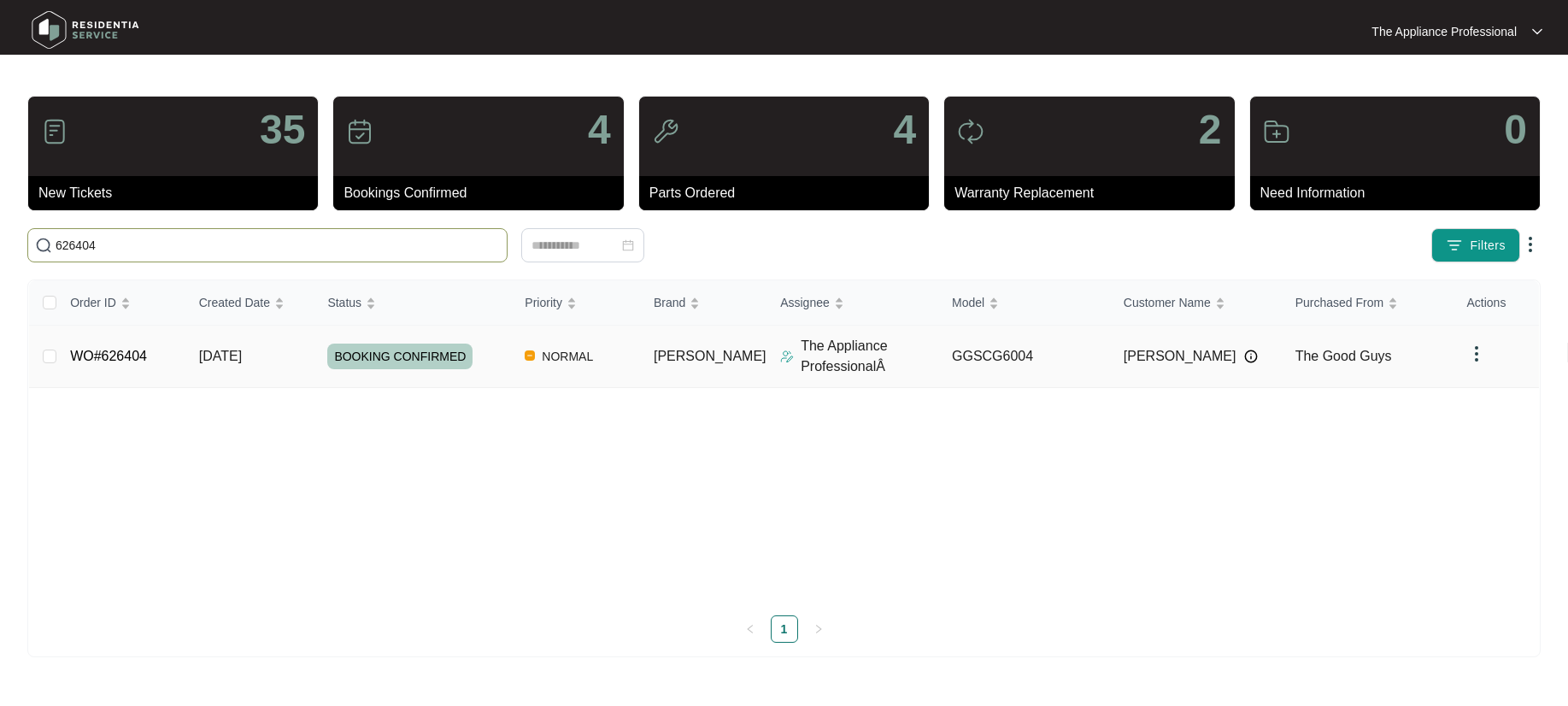
type input "626404"
click at [156, 357] on td "WO#626404" at bounding box center [121, 357] width 129 height 63
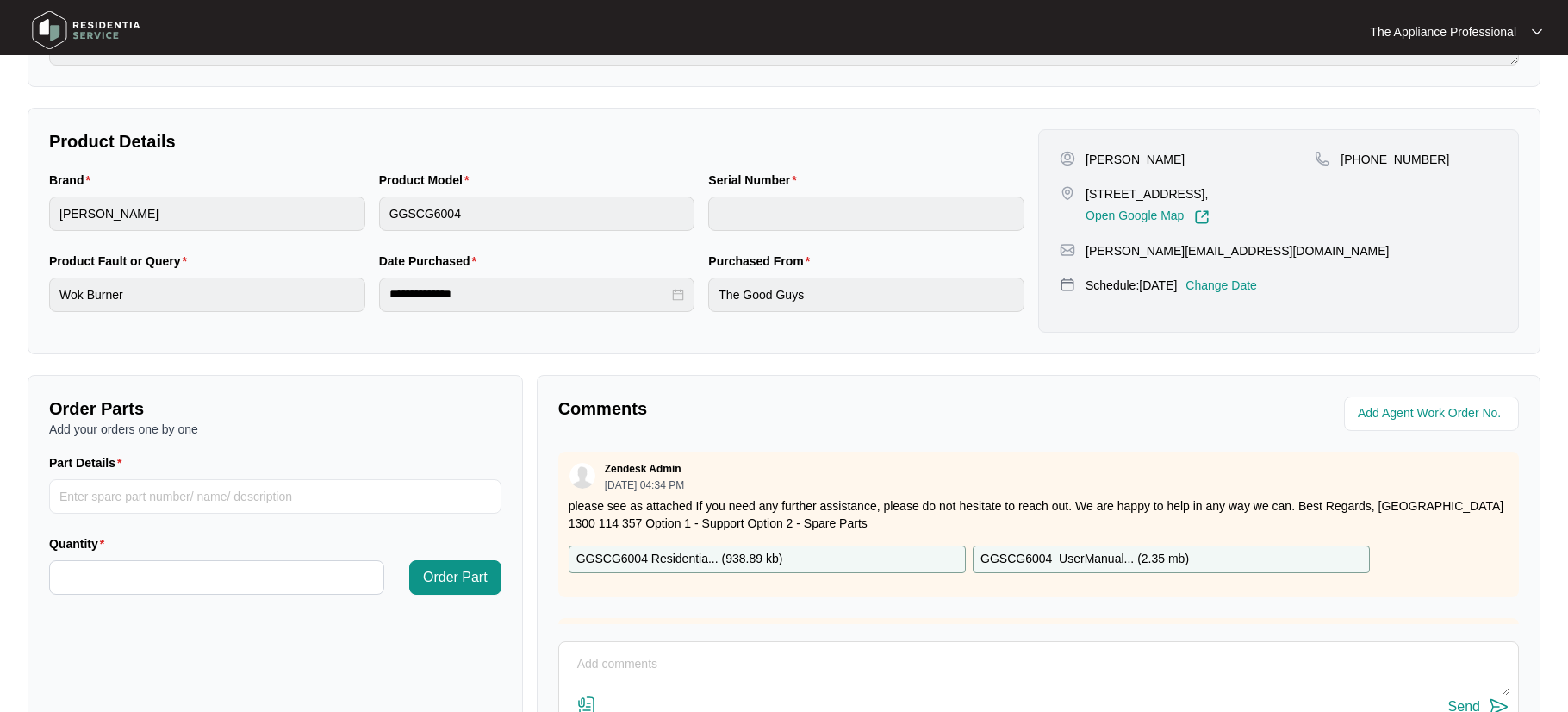
scroll to position [431, 0]
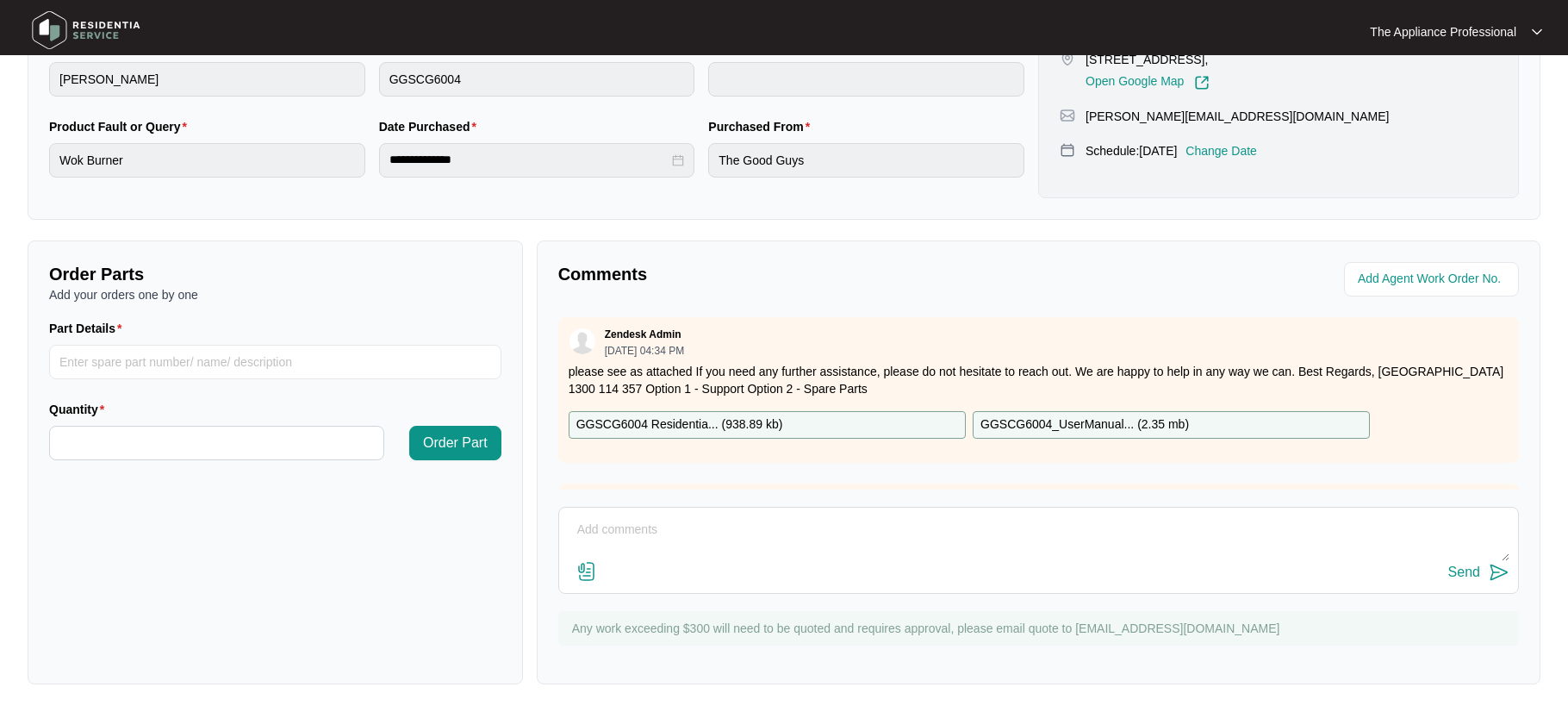
click at [670, 527] on textarea at bounding box center [1038, 539] width 942 height 45
type textarea "found large TC faulty and replaced tested ok."
click at [114, 359] on input "Part Details" at bounding box center [276, 361] width 452 height 34
type input "K"
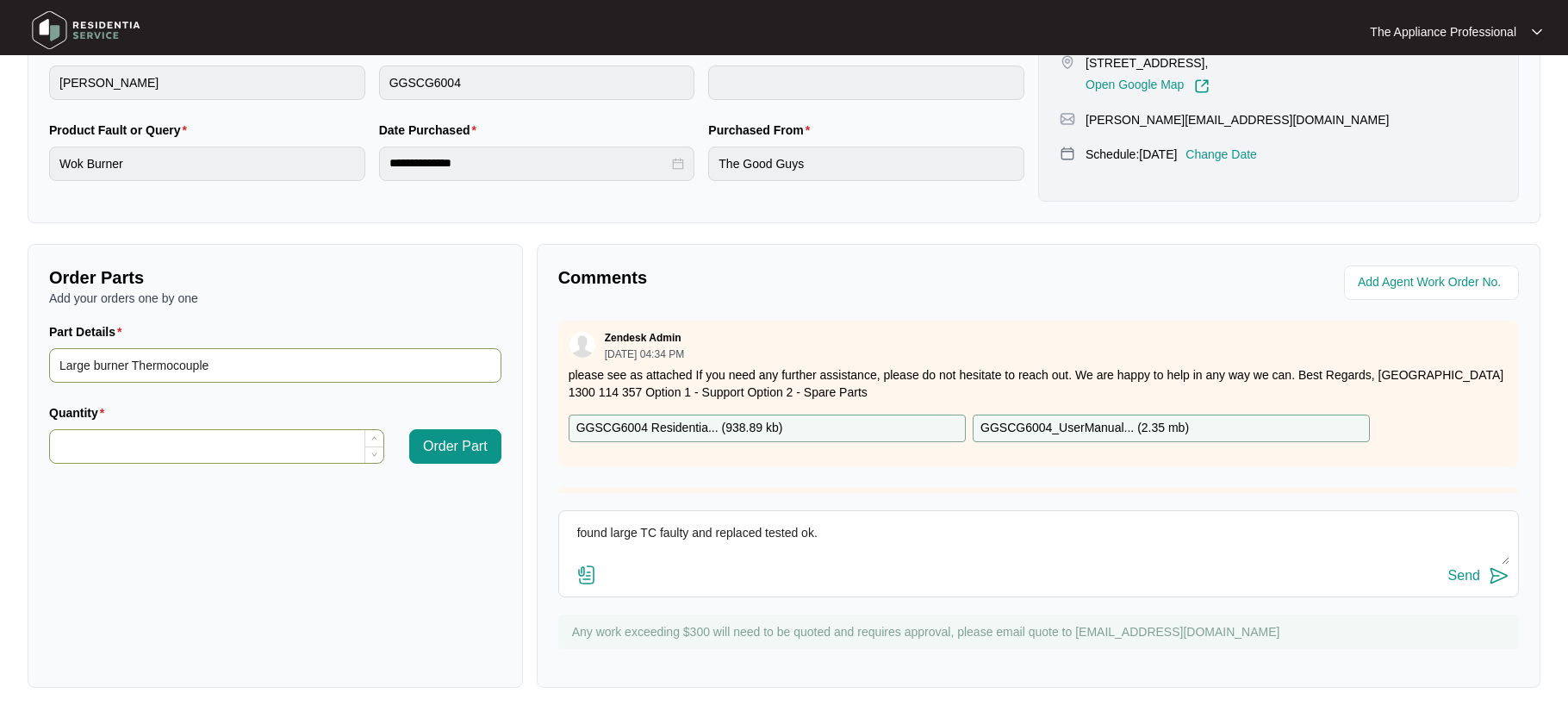
type input "Large burner Thermocouple"
click at [88, 443] on input "Quantity" at bounding box center [216, 446] width 333 height 32
type input "*"
click at [424, 454] on span "Order Part" at bounding box center [455, 446] width 65 height 21
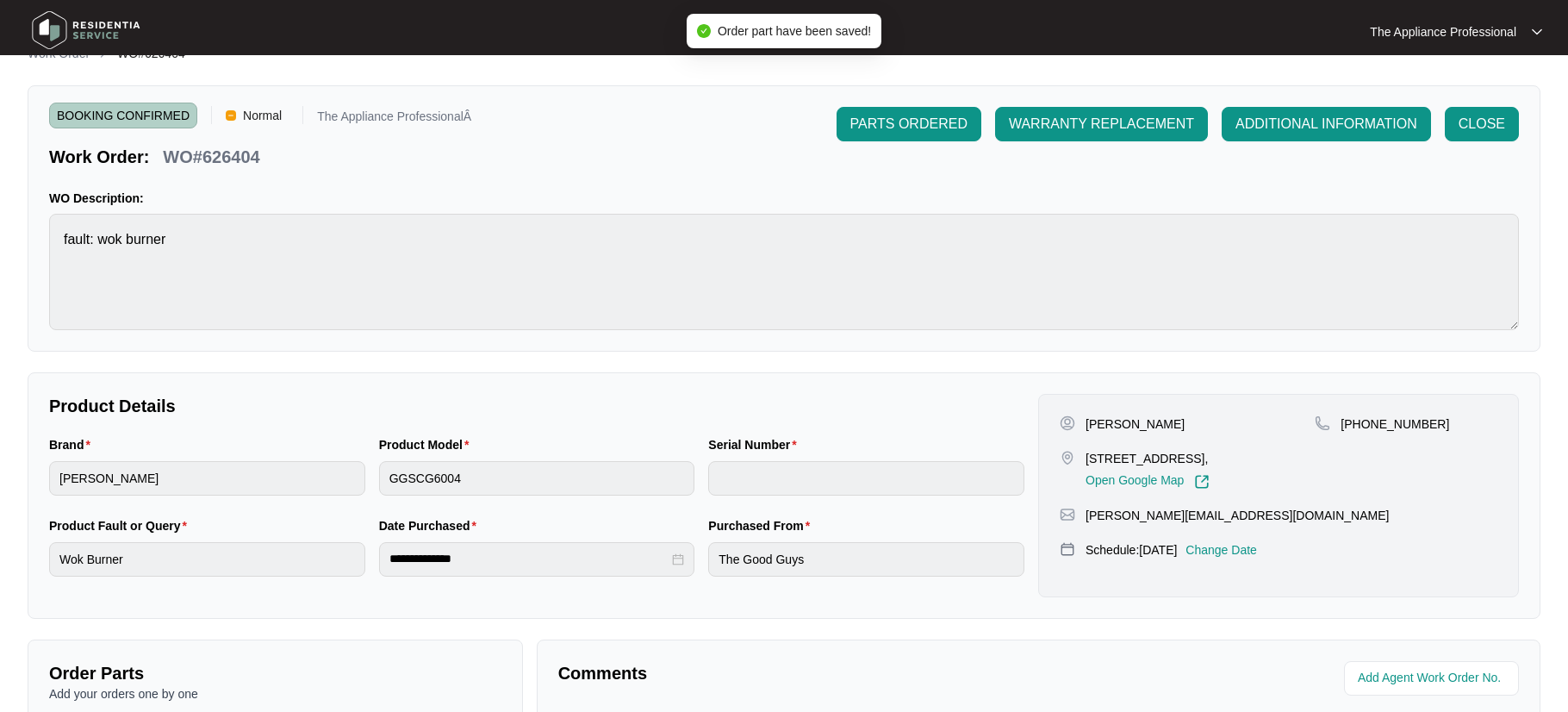
scroll to position [0, 0]
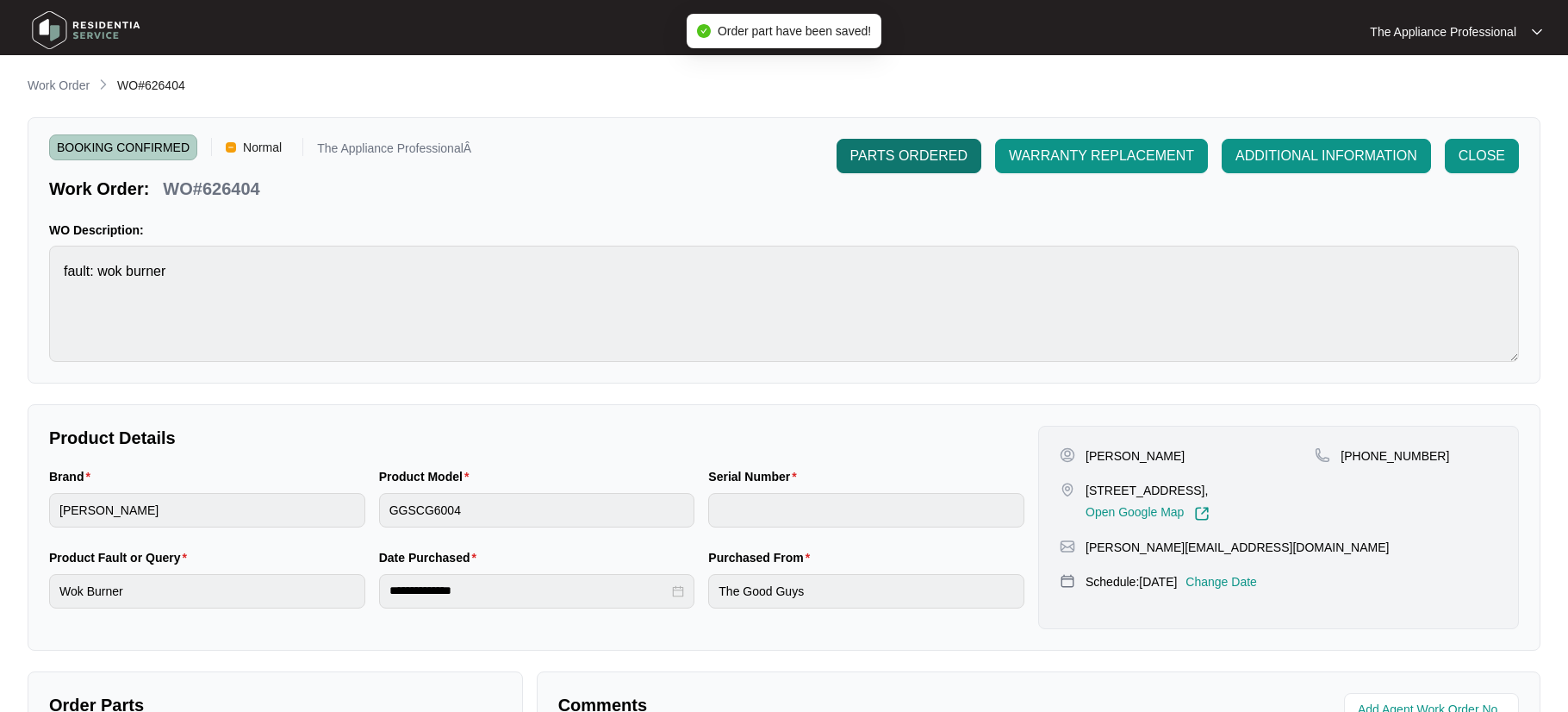
click at [907, 162] on span "PARTS ORDERED" at bounding box center [909, 156] width 117 height 21
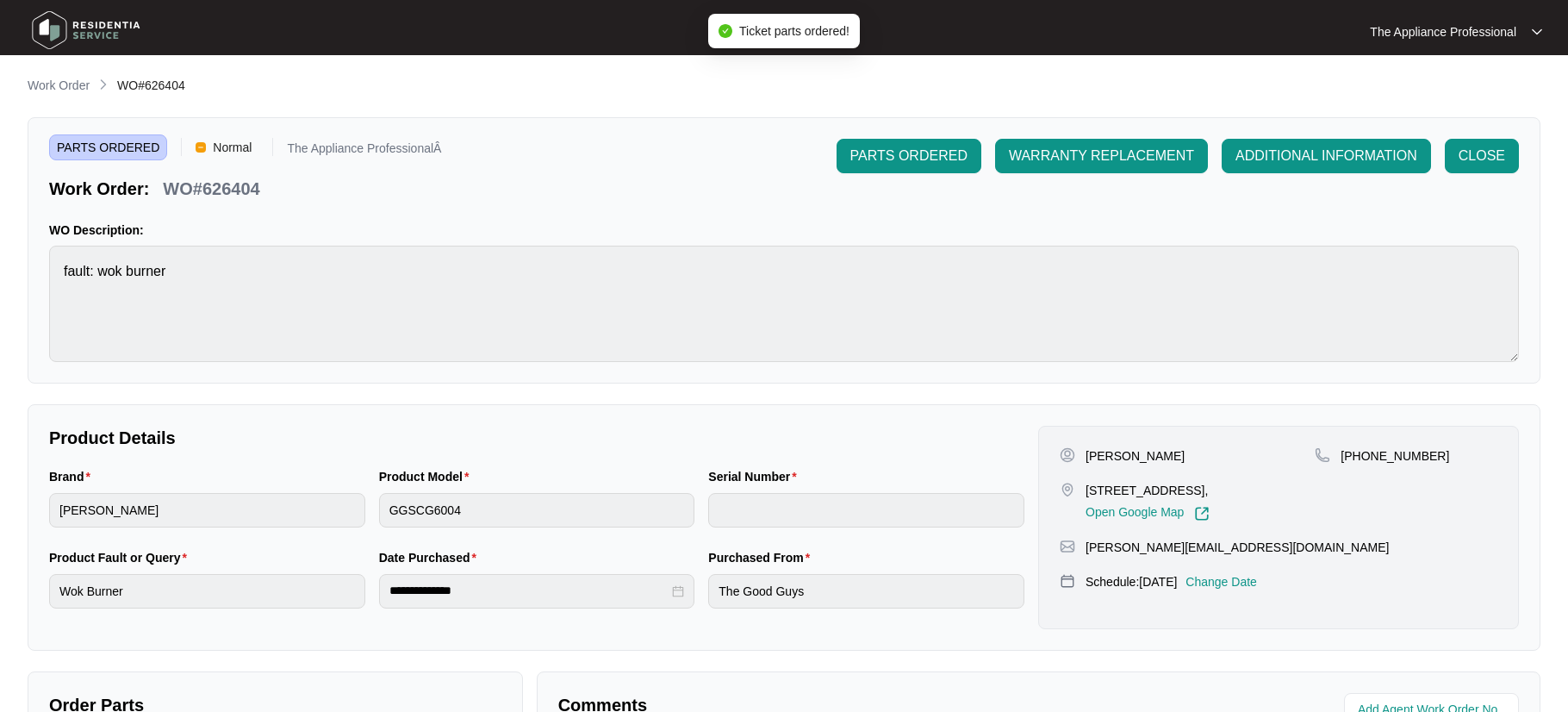
scroll to position [435, 0]
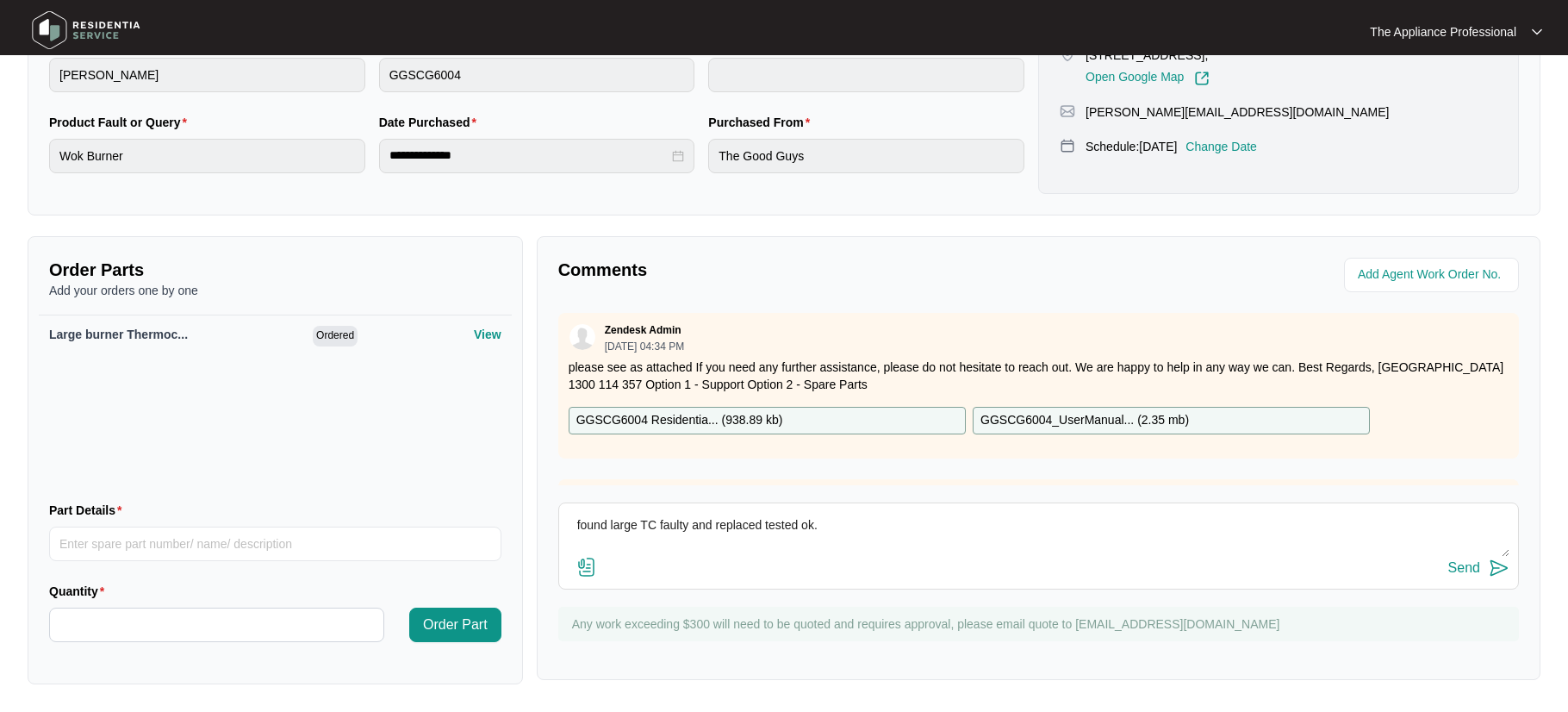
click at [1500, 569] on img at bounding box center [1499, 568] width 21 height 21
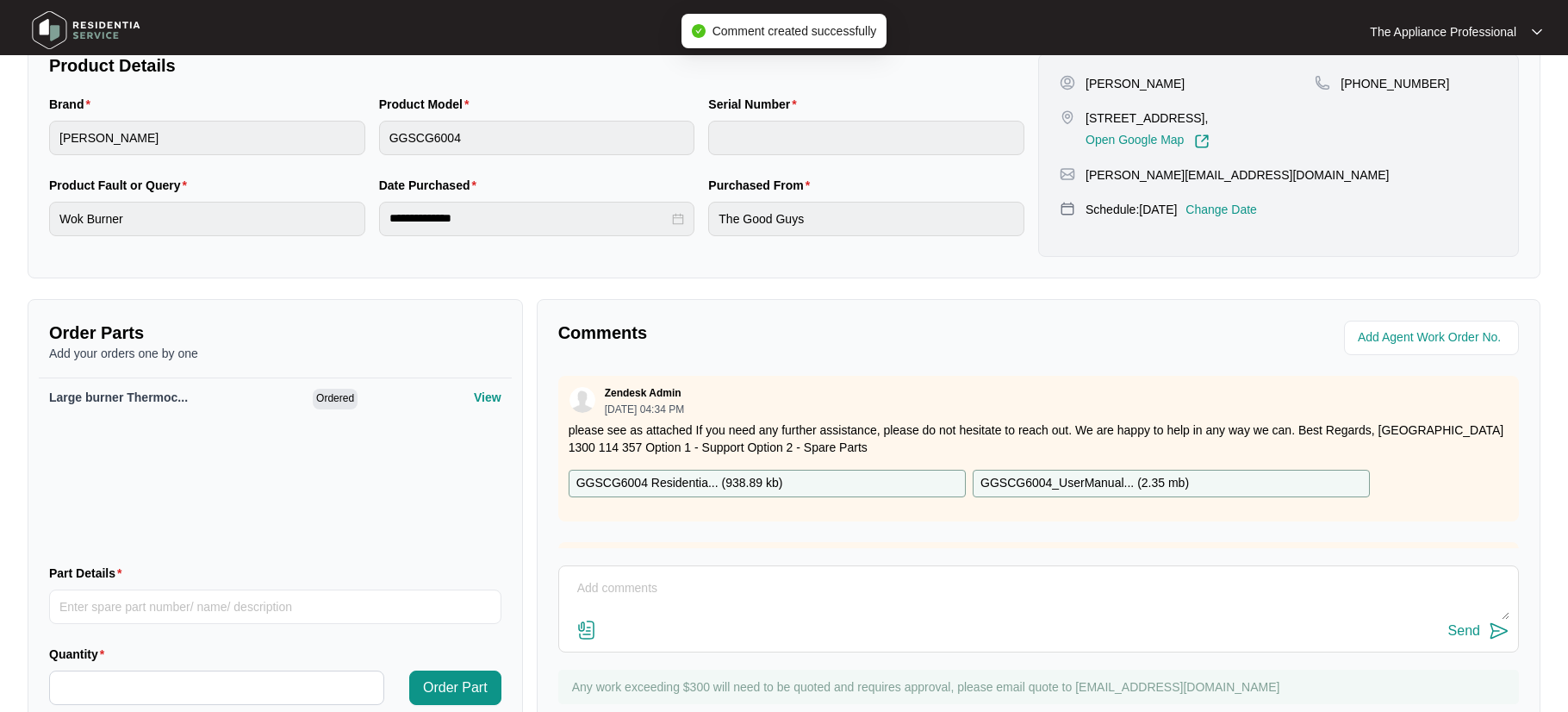
scroll to position [0, 0]
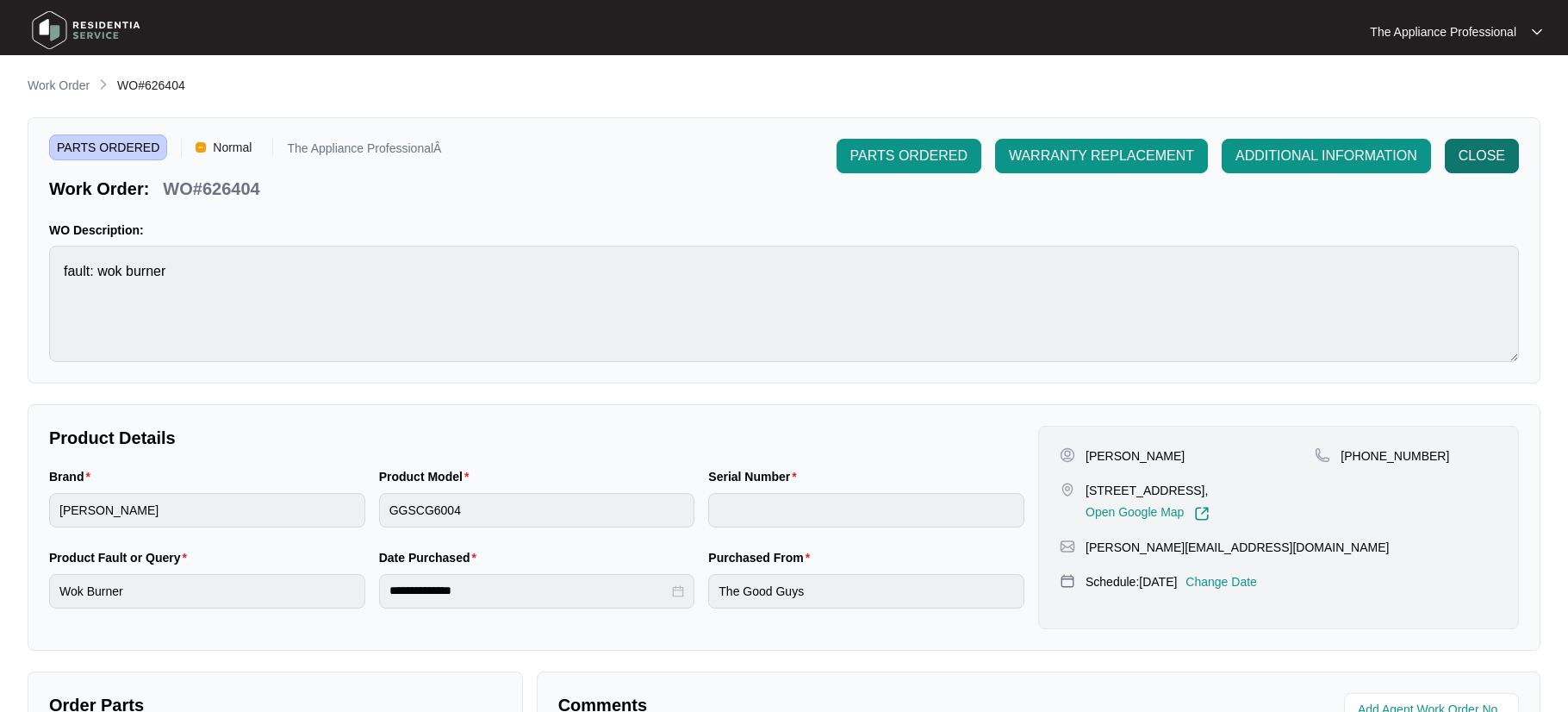
click at [1495, 155] on span "CLOSE" at bounding box center [1482, 156] width 47 height 21
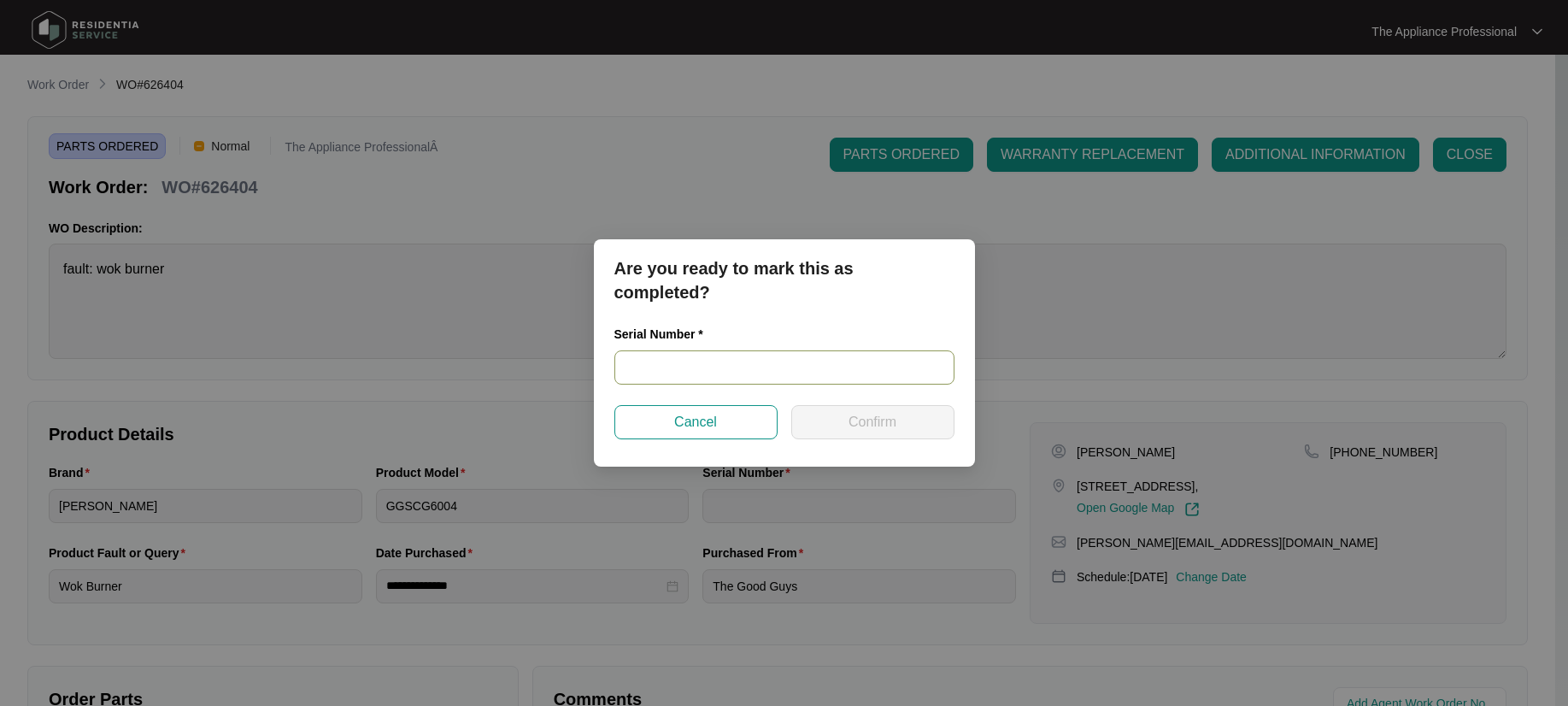
click at [743, 368] on input "text" at bounding box center [784, 367] width 340 height 34
type input "NA"
click at [721, 422] on button "Cancel" at bounding box center [695, 422] width 164 height 34
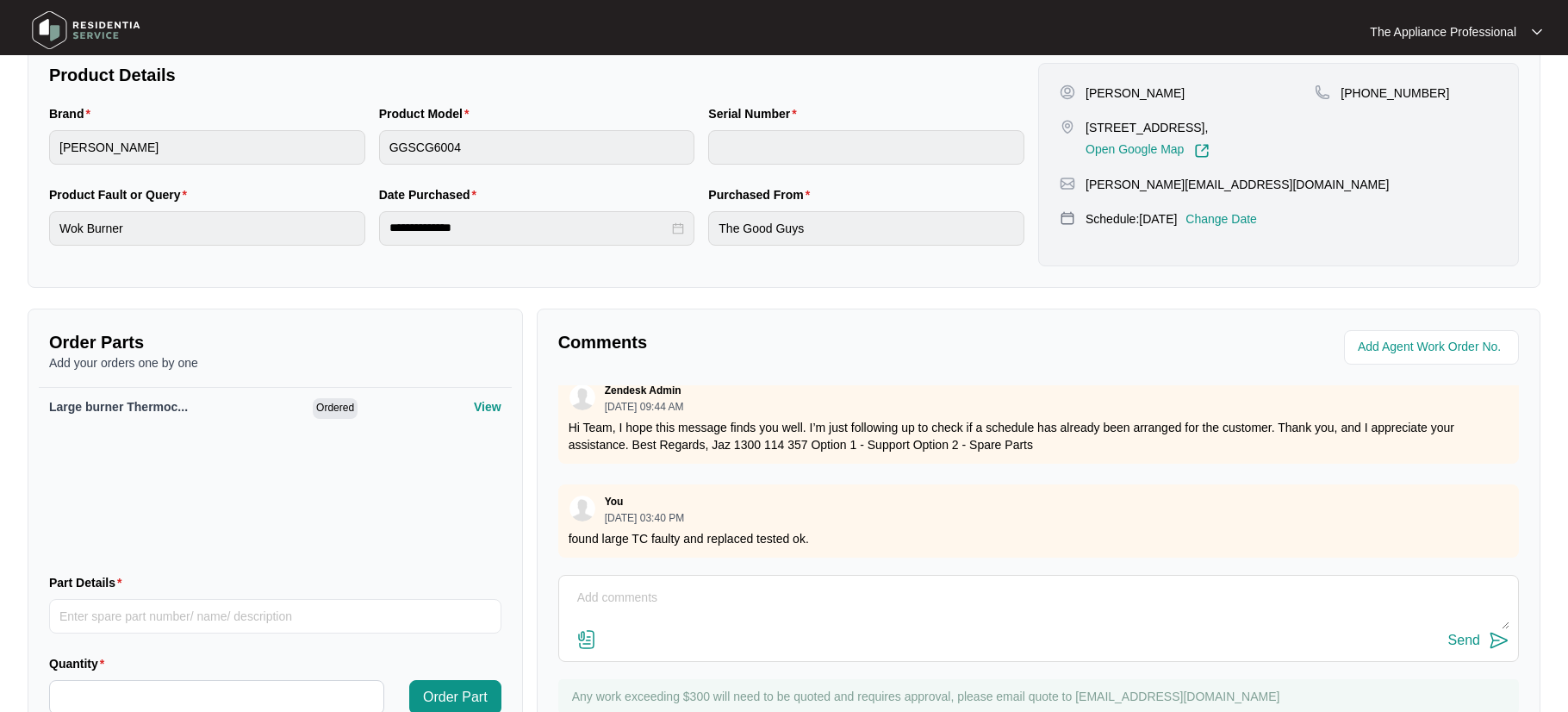
scroll to position [435, 0]
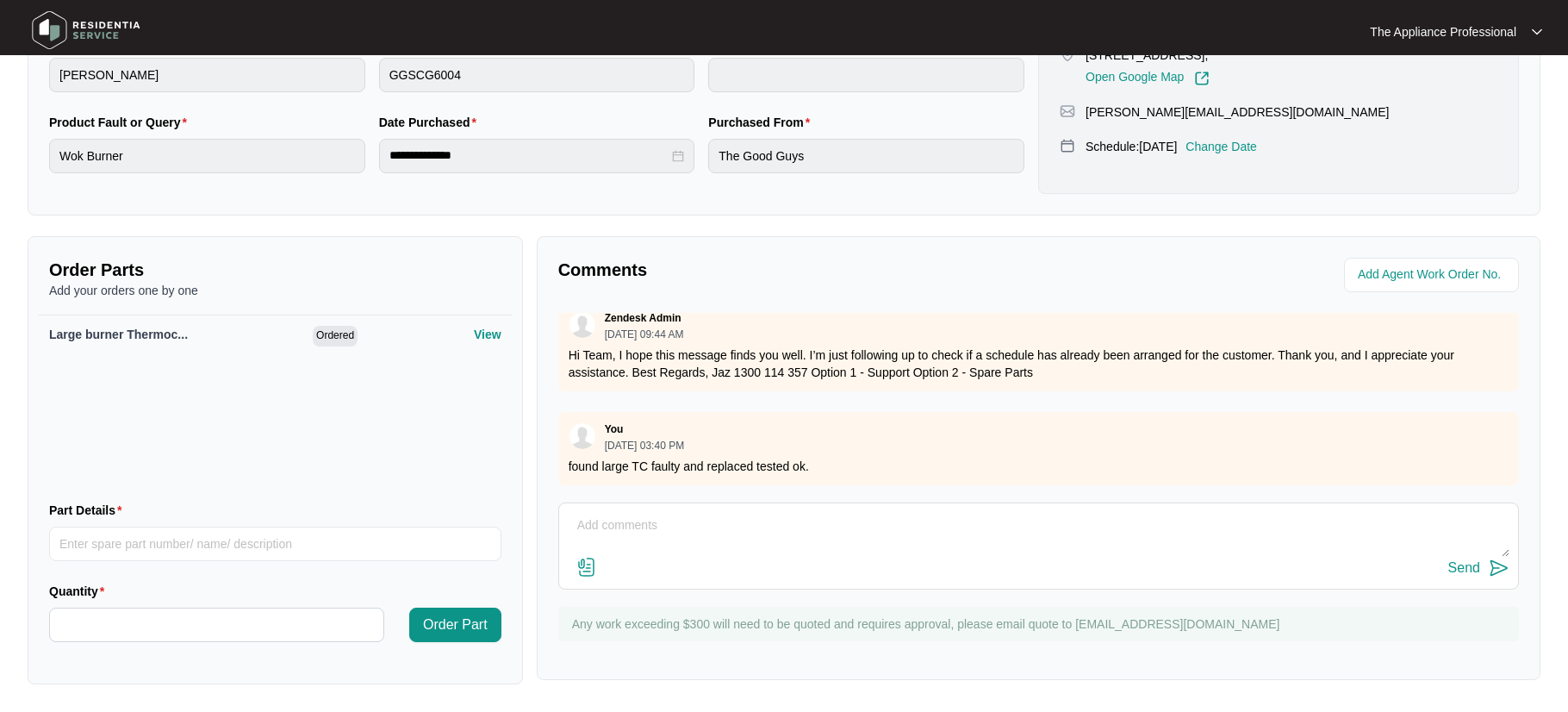
click at [664, 536] on textarea at bounding box center [1038, 534] width 942 height 45
type textarea "Please send a large burner TC"
click at [1471, 565] on div "Send" at bounding box center [1463, 568] width 32 height 15
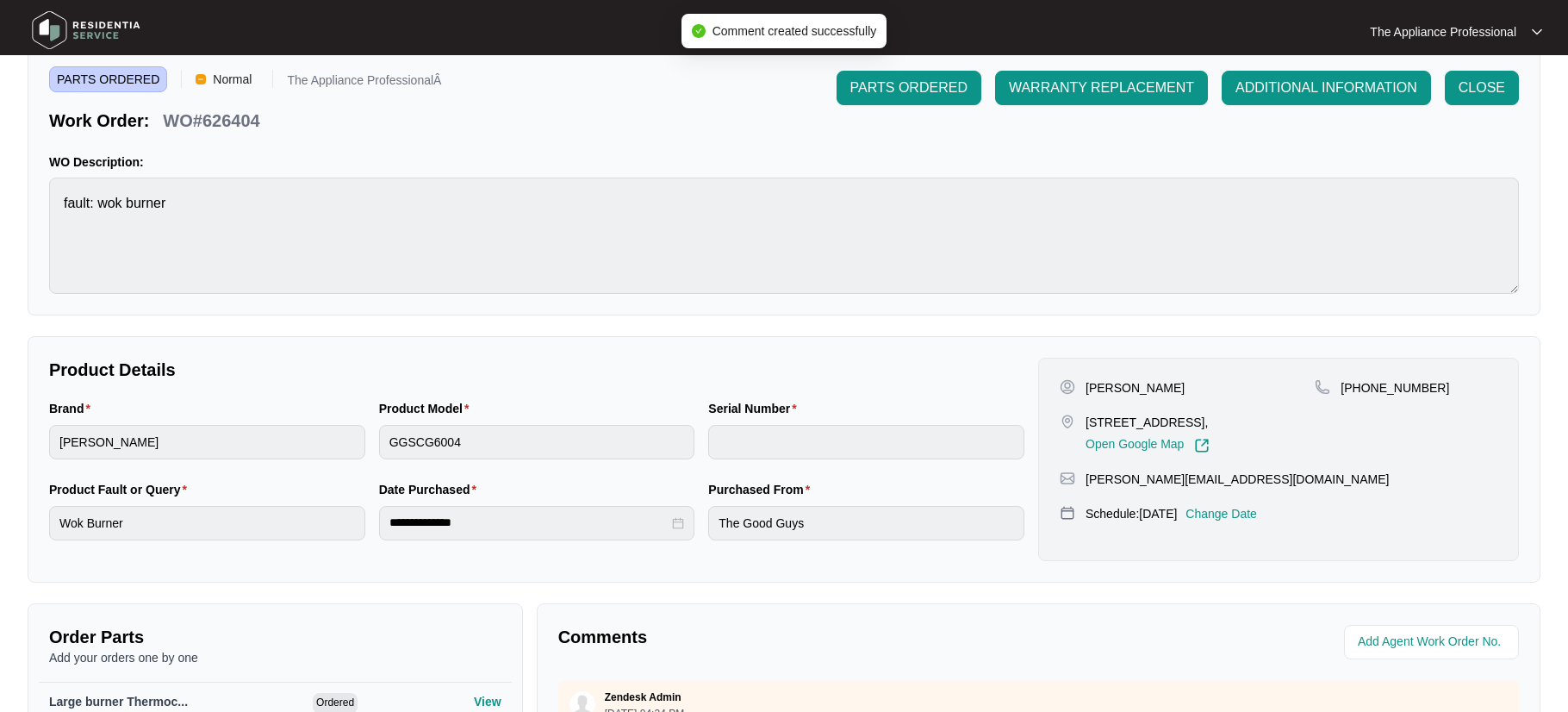
scroll to position [0, 0]
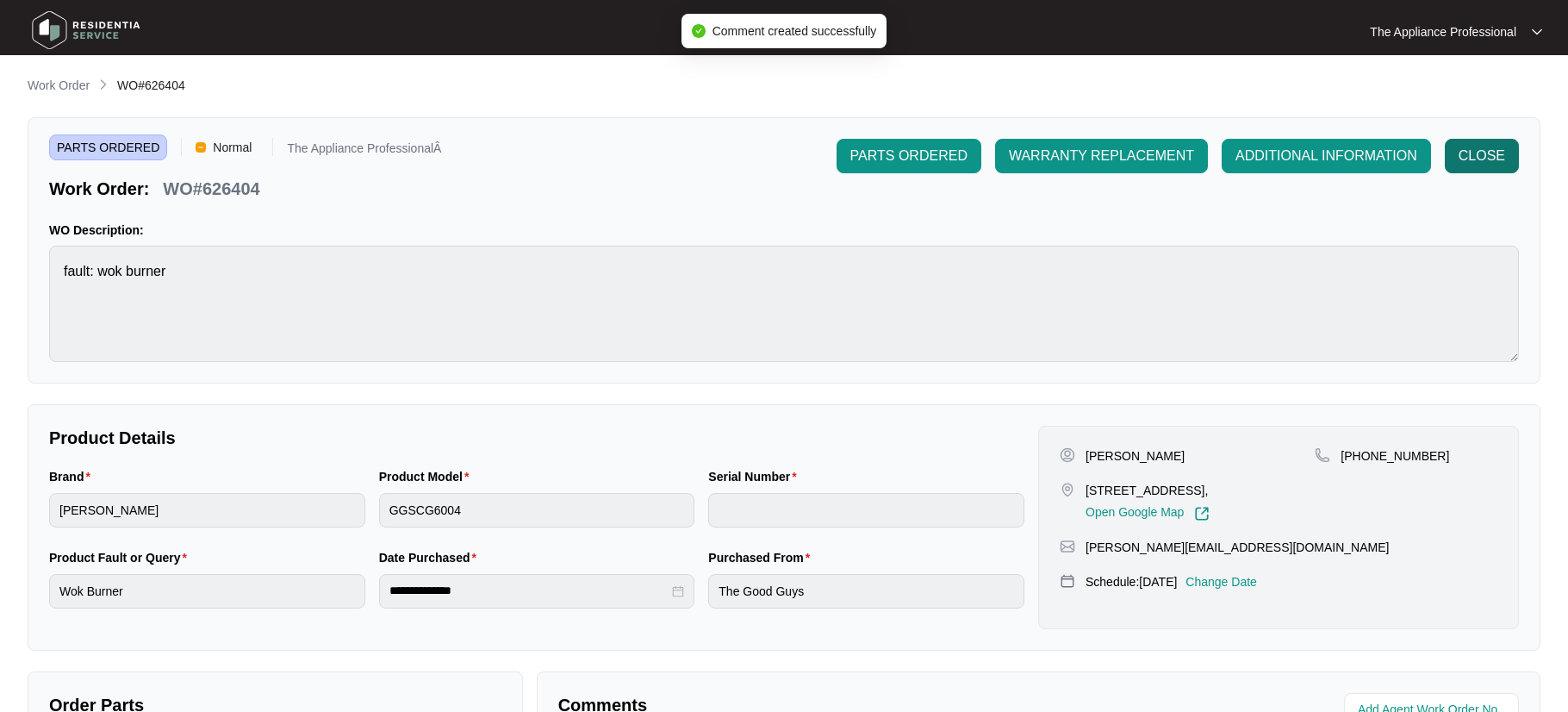
click at [1499, 161] on span "CLOSE" at bounding box center [1482, 156] width 47 height 21
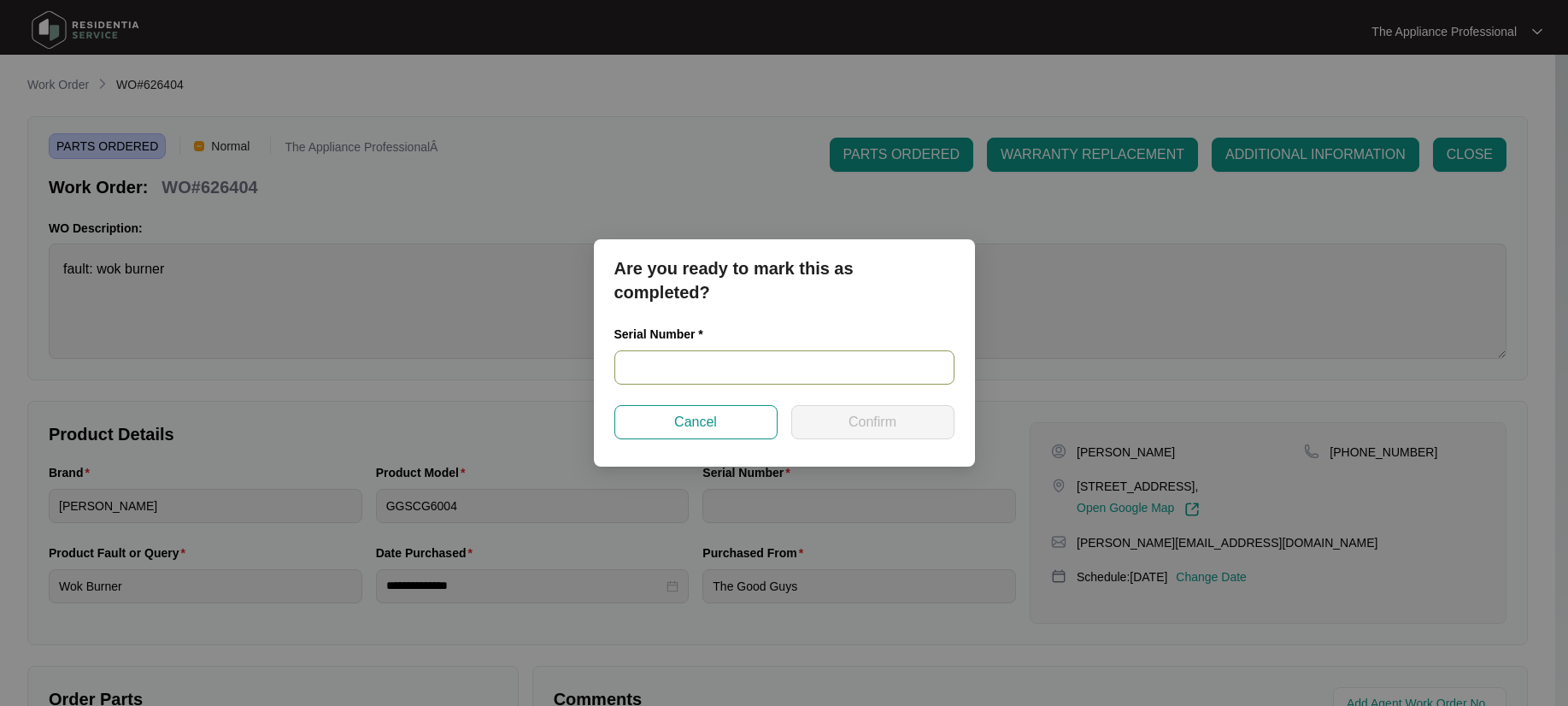
click at [680, 364] on input "text" at bounding box center [784, 367] width 340 height 34
type input "NA"
click at [918, 416] on button "Confirm" at bounding box center [872, 422] width 164 height 34
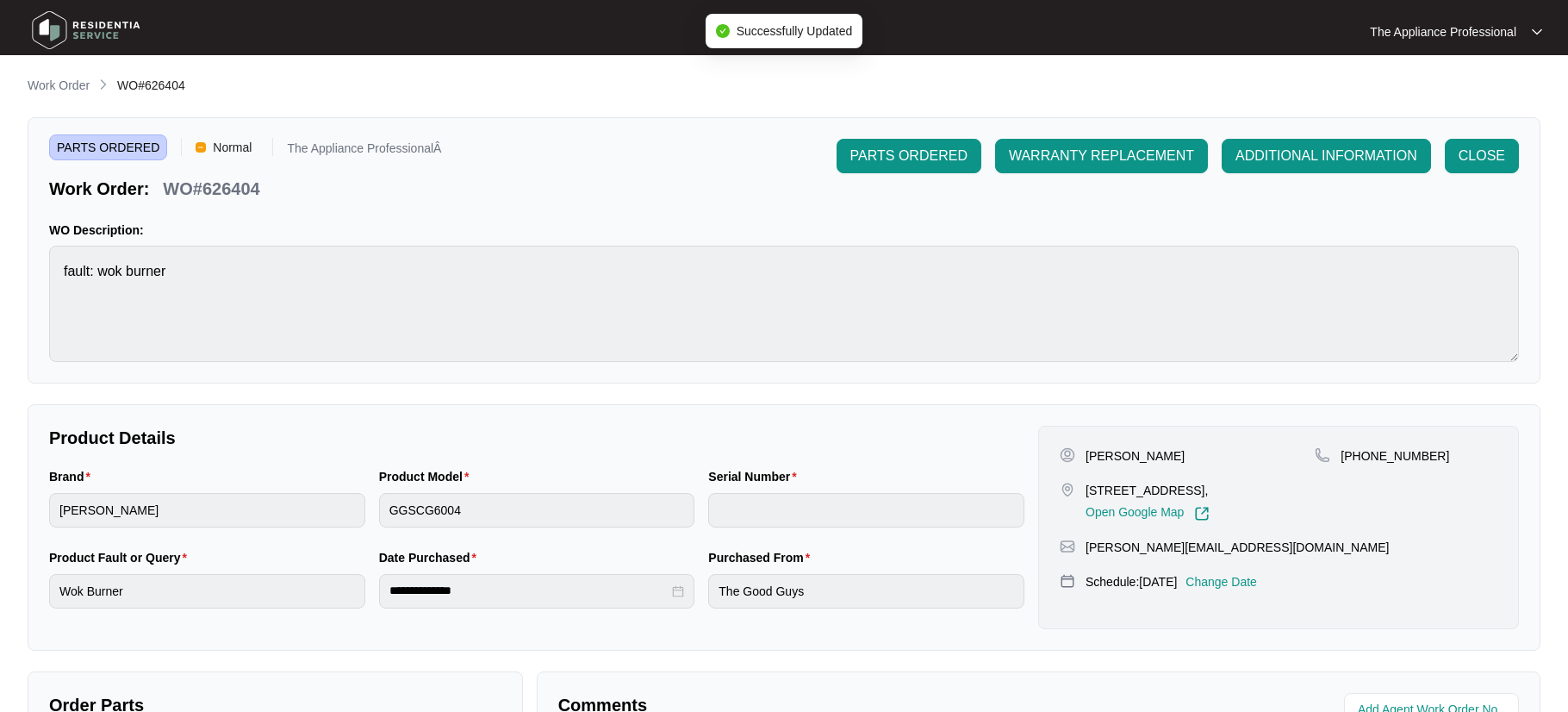
type input "NA"
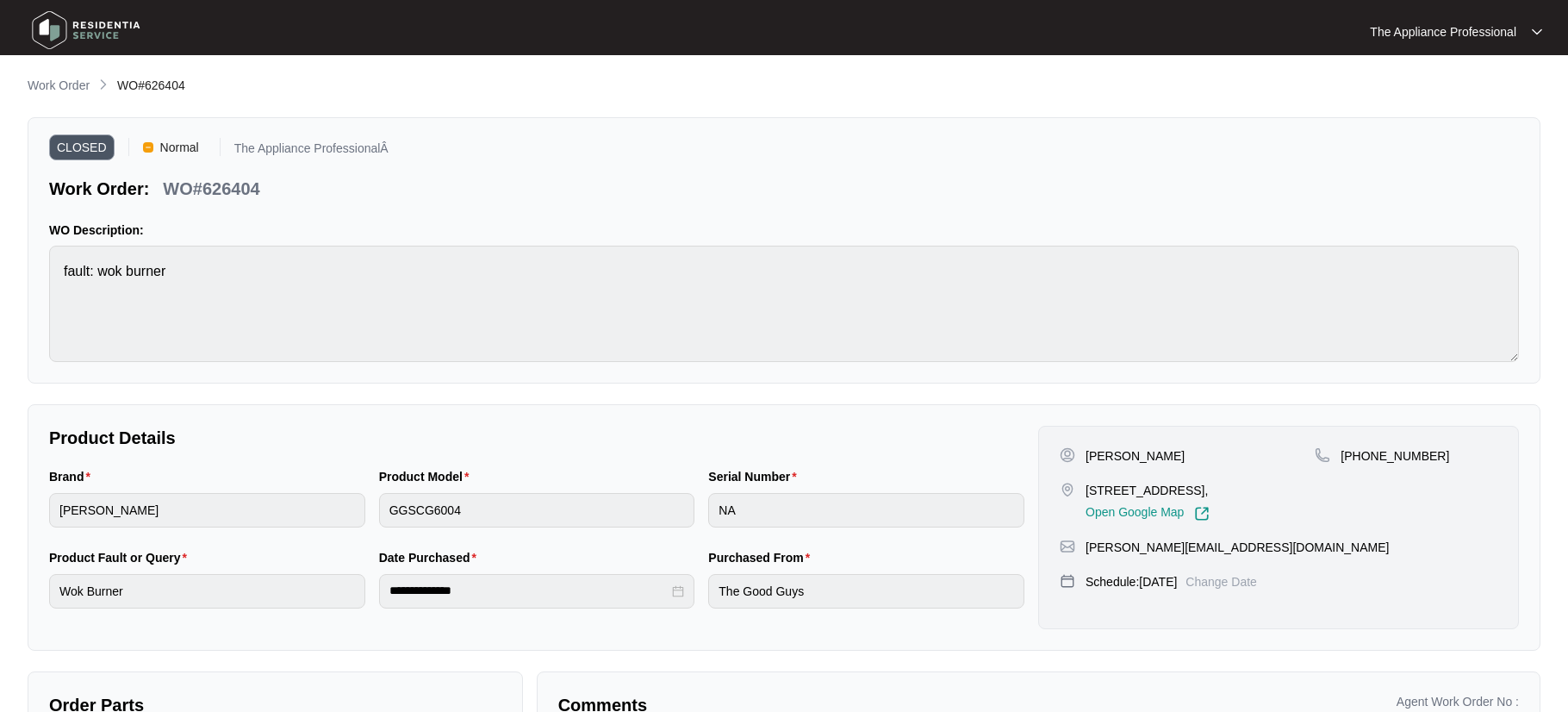
click at [41, 19] on img at bounding box center [87, 30] width 121 height 51
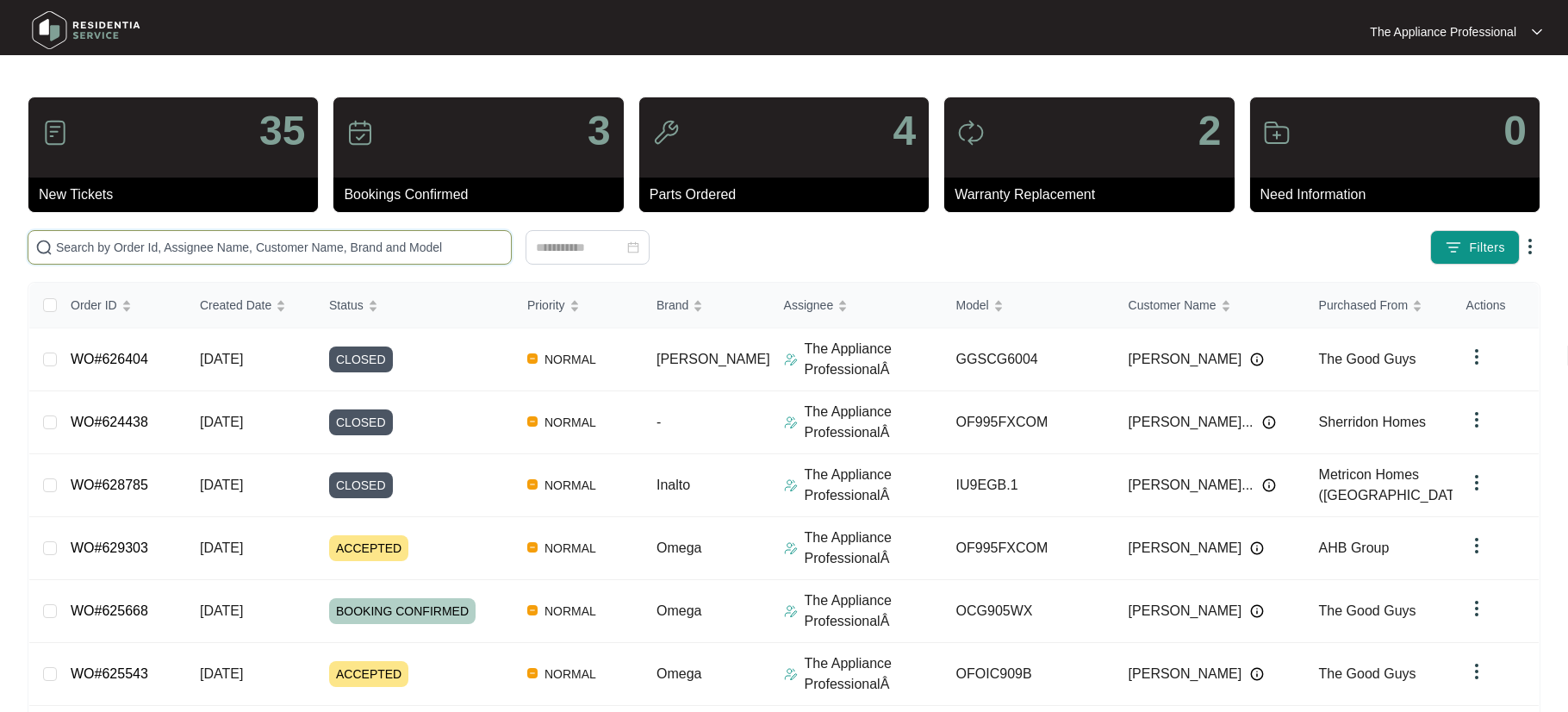
click at [304, 251] on input "text" at bounding box center [279, 247] width 448 height 19
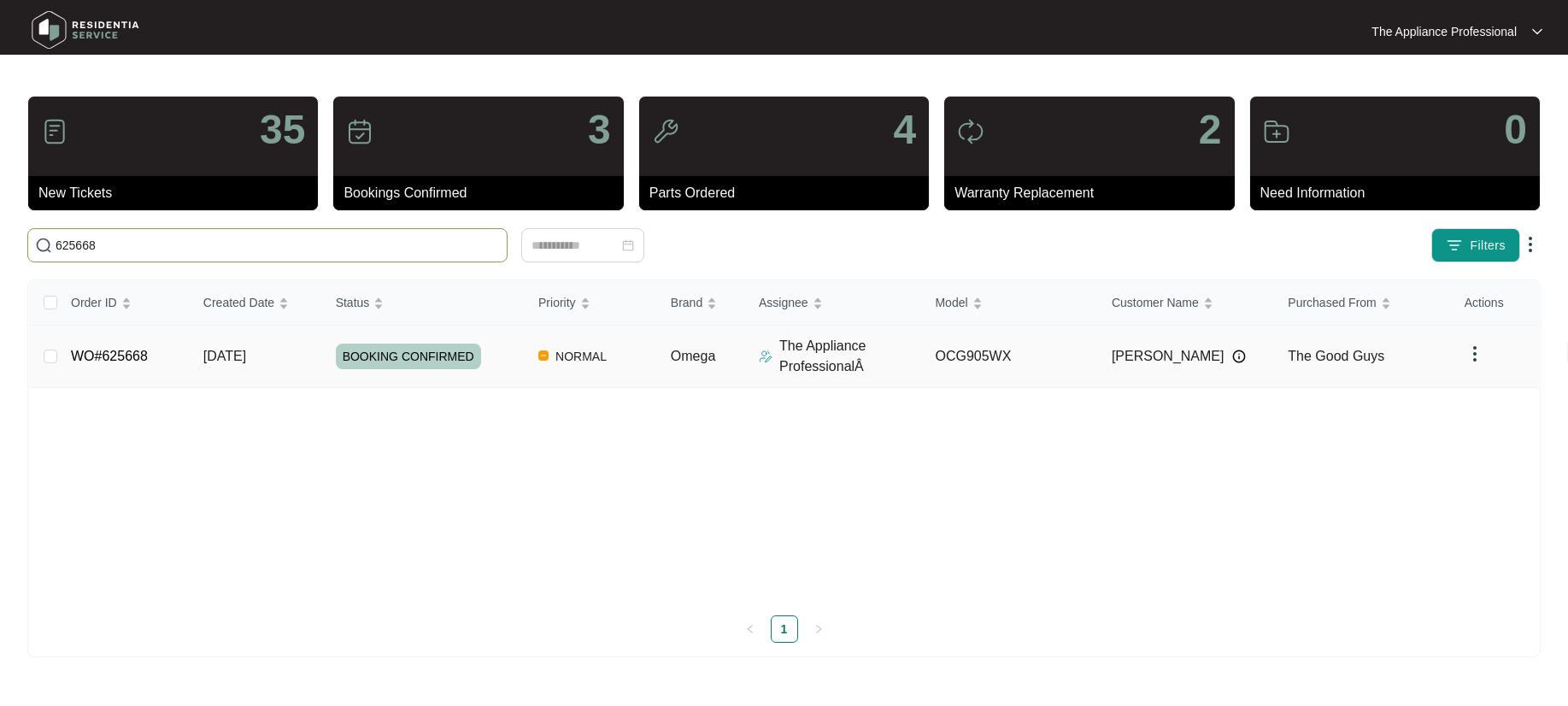
type input "625668"
click at [159, 357] on td "WO#625668" at bounding box center [123, 357] width 132 height 63
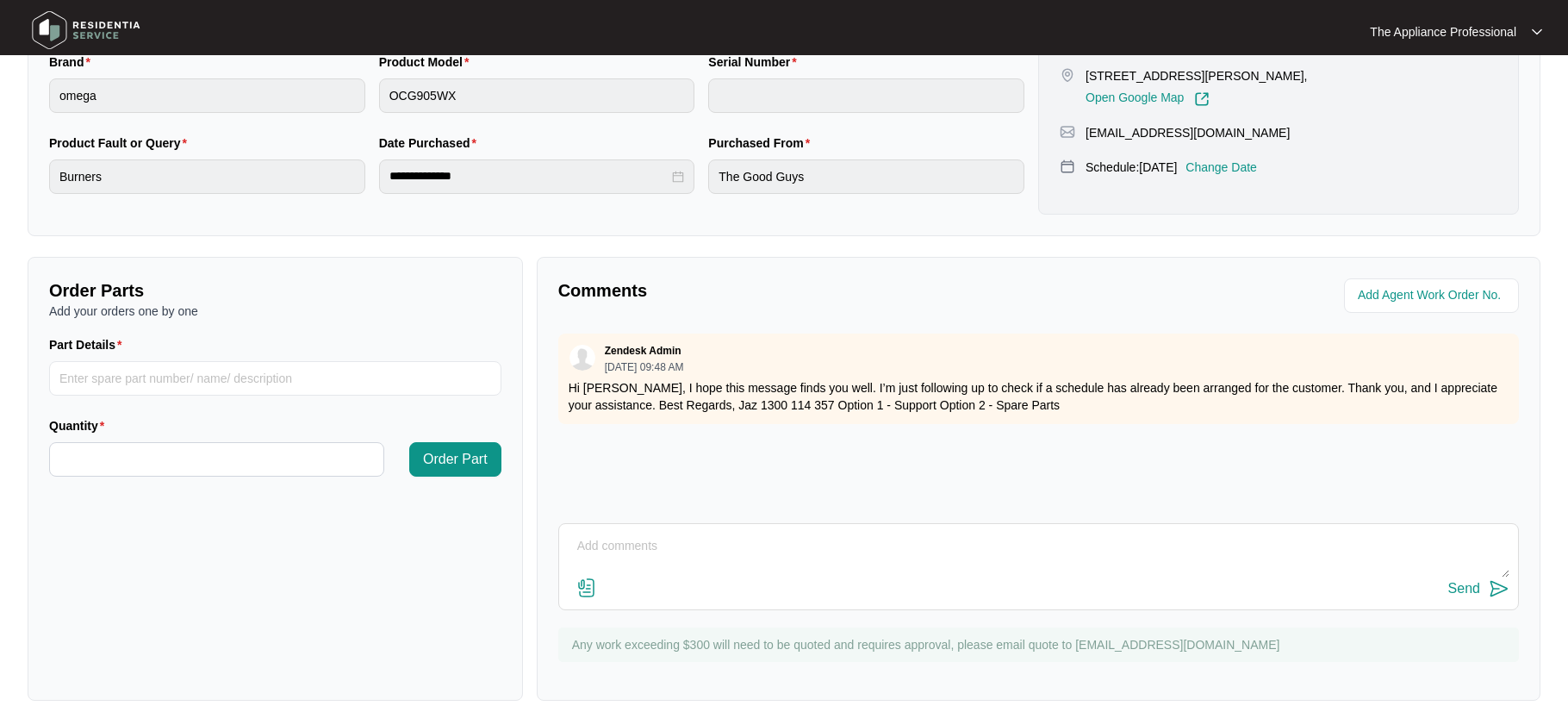
scroll to position [431, 0]
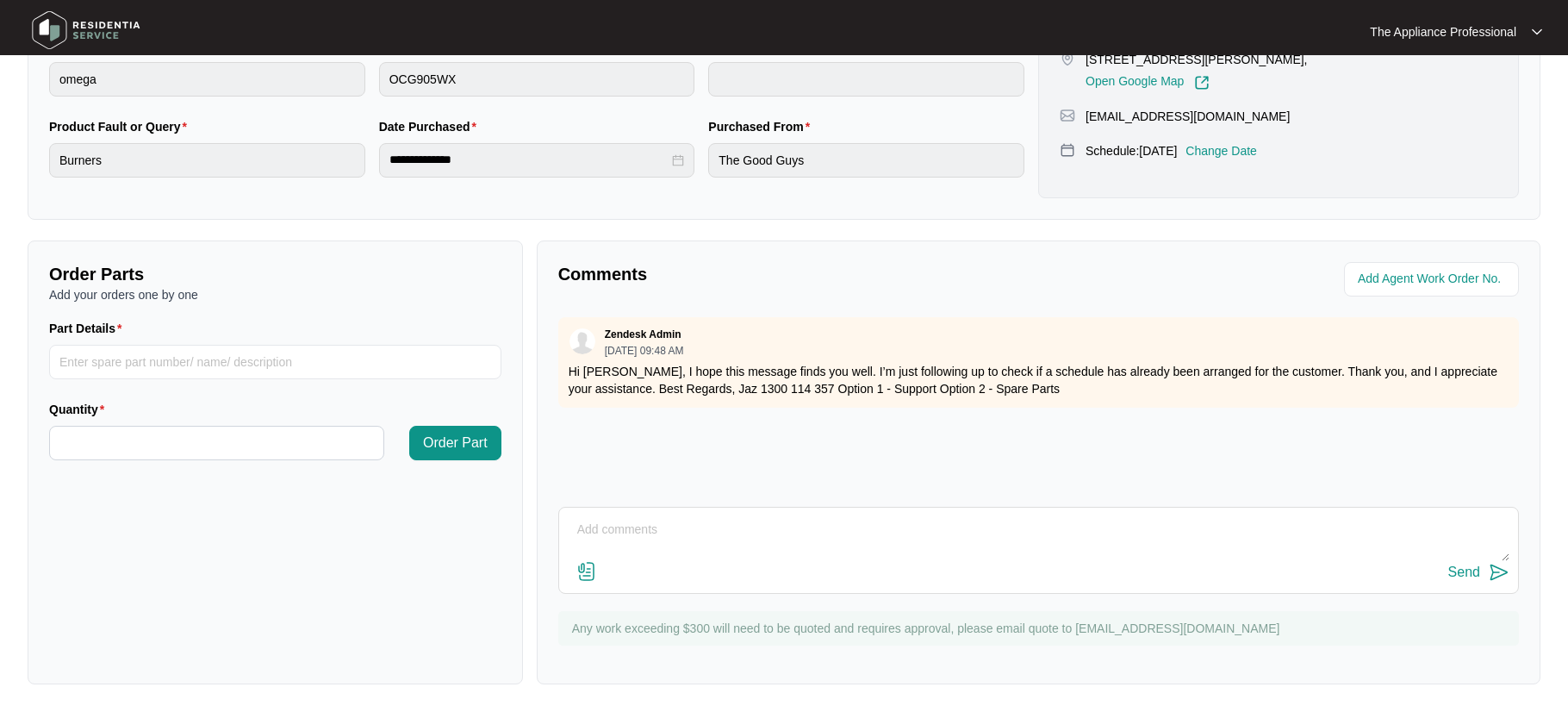
click at [703, 539] on textarea at bounding box center [1038, 539] width 942 height 45
type textarea "Replaced the Circlip missing"
click at [1499, 571] on img at bounding box center [1499, 571] width 21 height 21
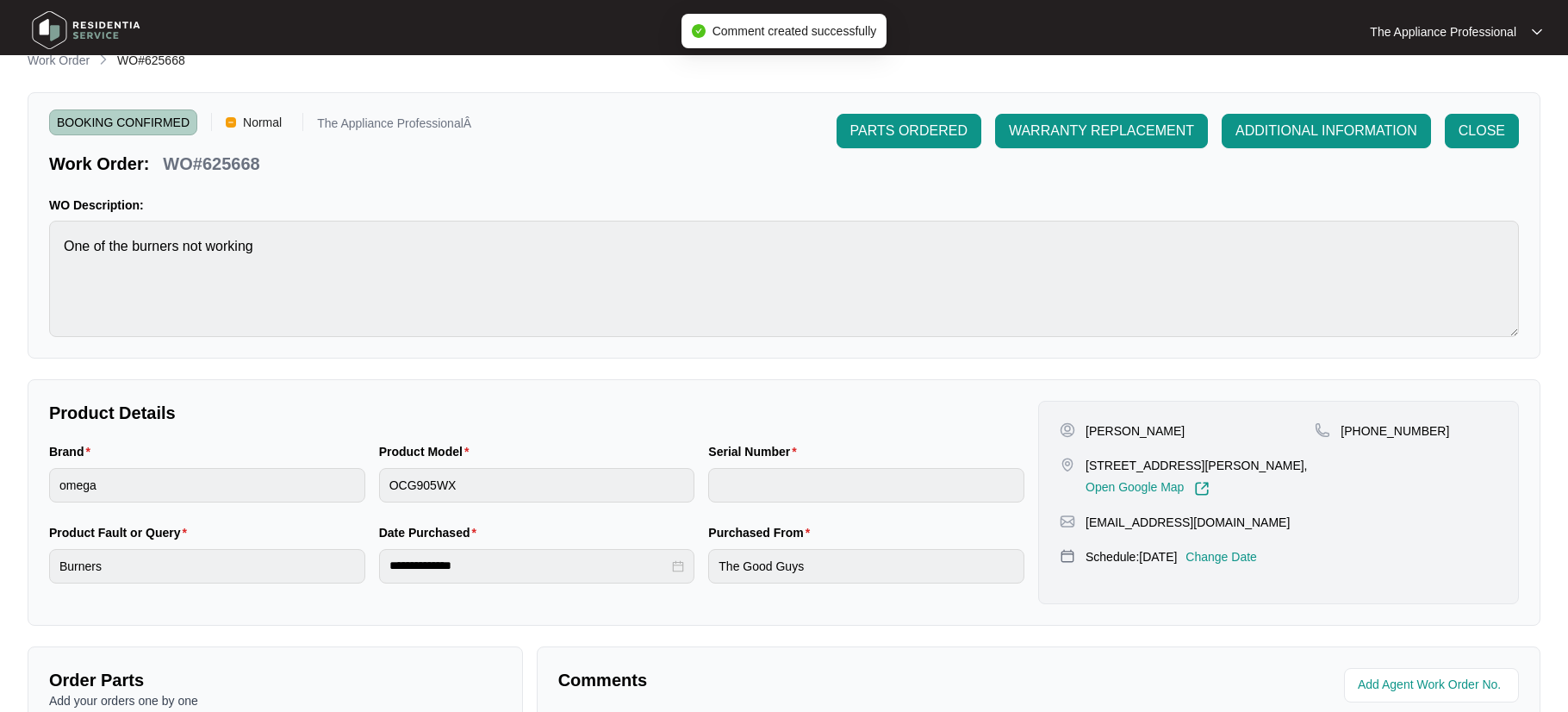
scroll to position [0, 0]
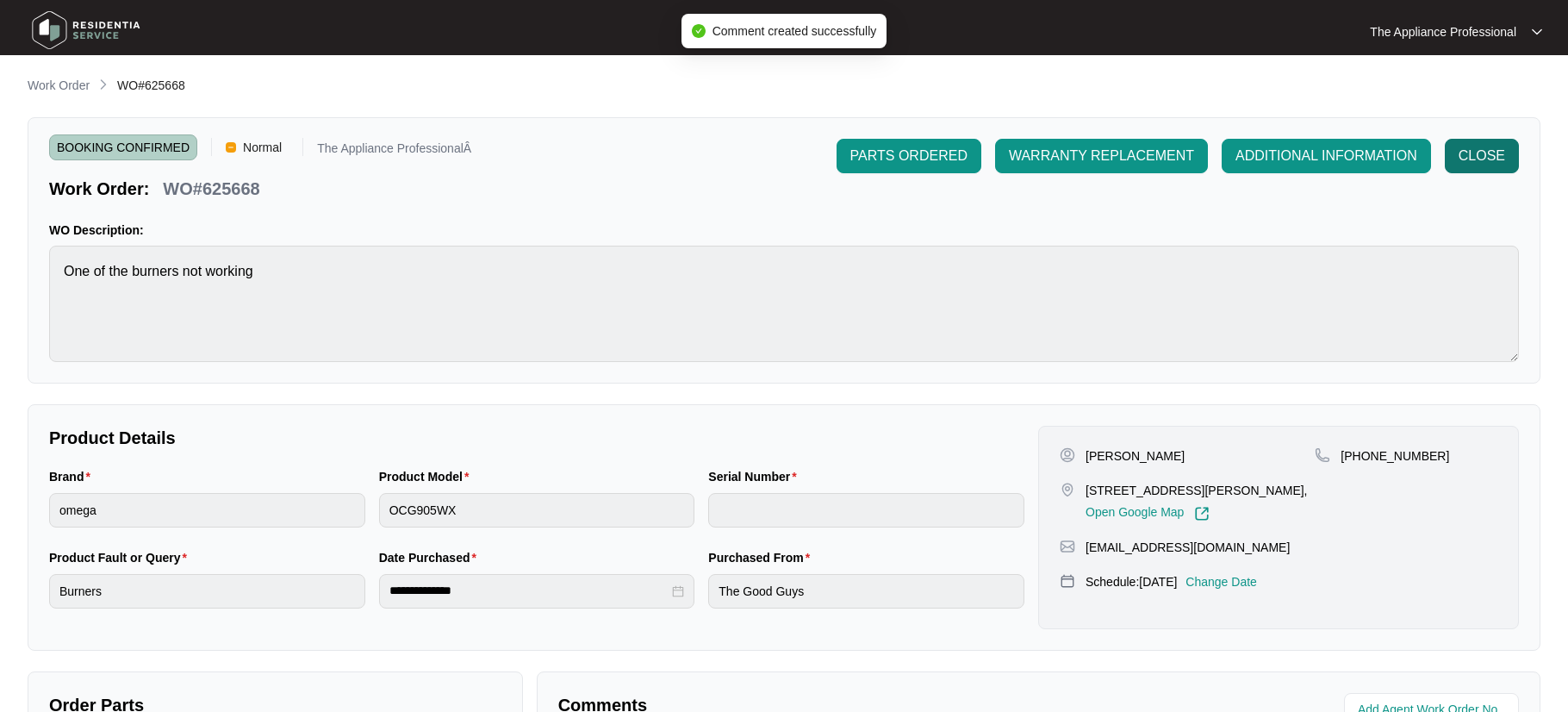
click at [1476, 160] on span "CLOSE" at bounding box center [1482, 156] width 47 height 21
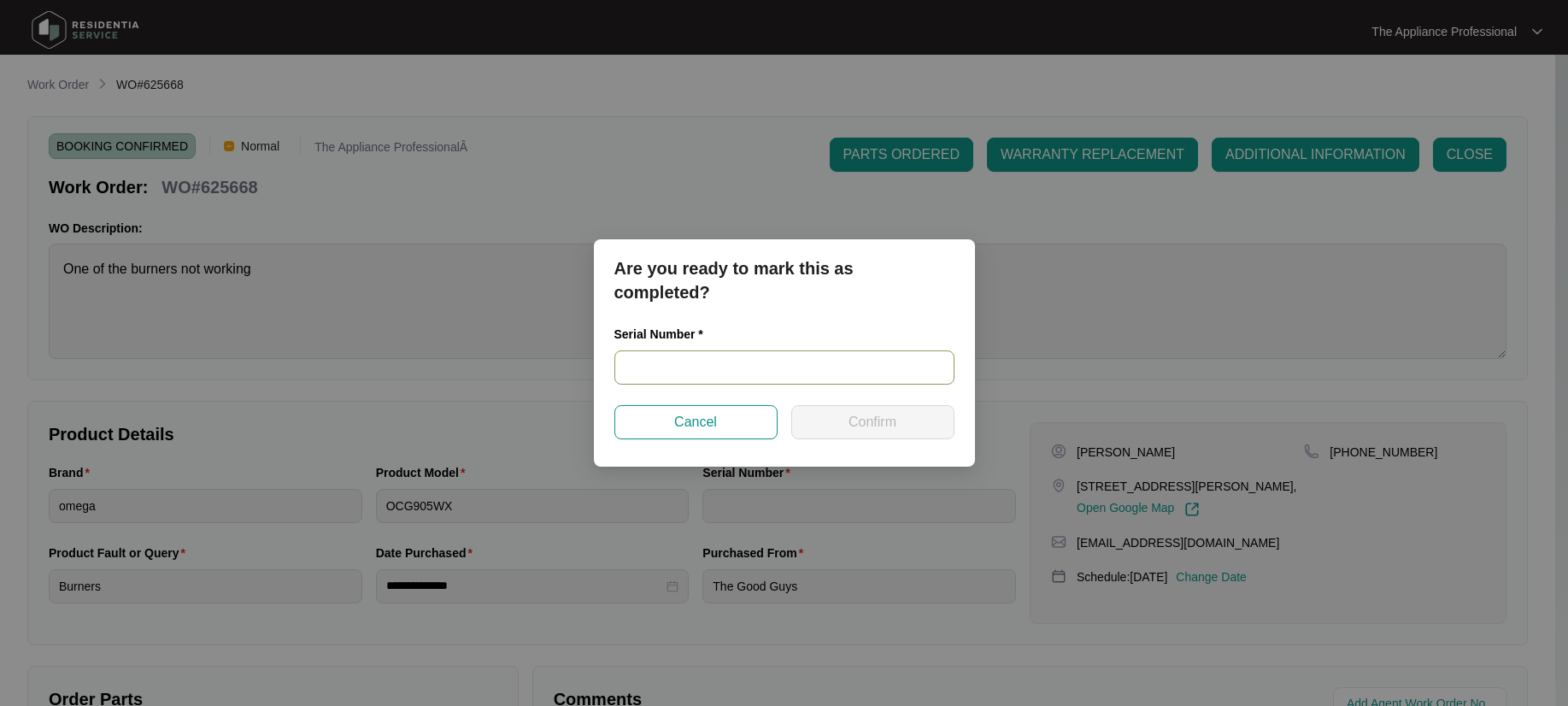
click at [711, 370] on input "text" at bounding box center [784, 367] width 340 height 34
type input "NA"
click at [868, 422] on span "Confirm" at bounding box center [872, 422] width 48 height 21
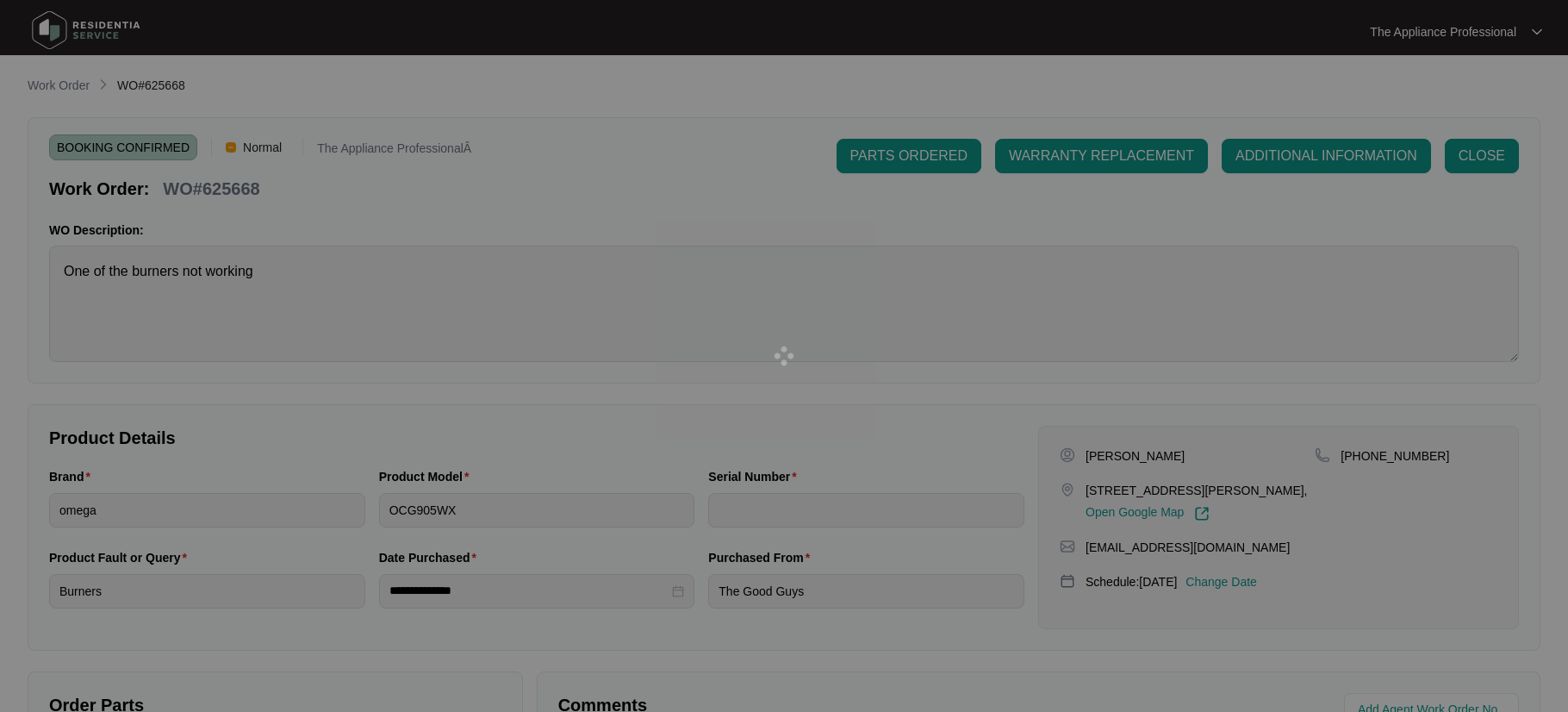
type input "NA"
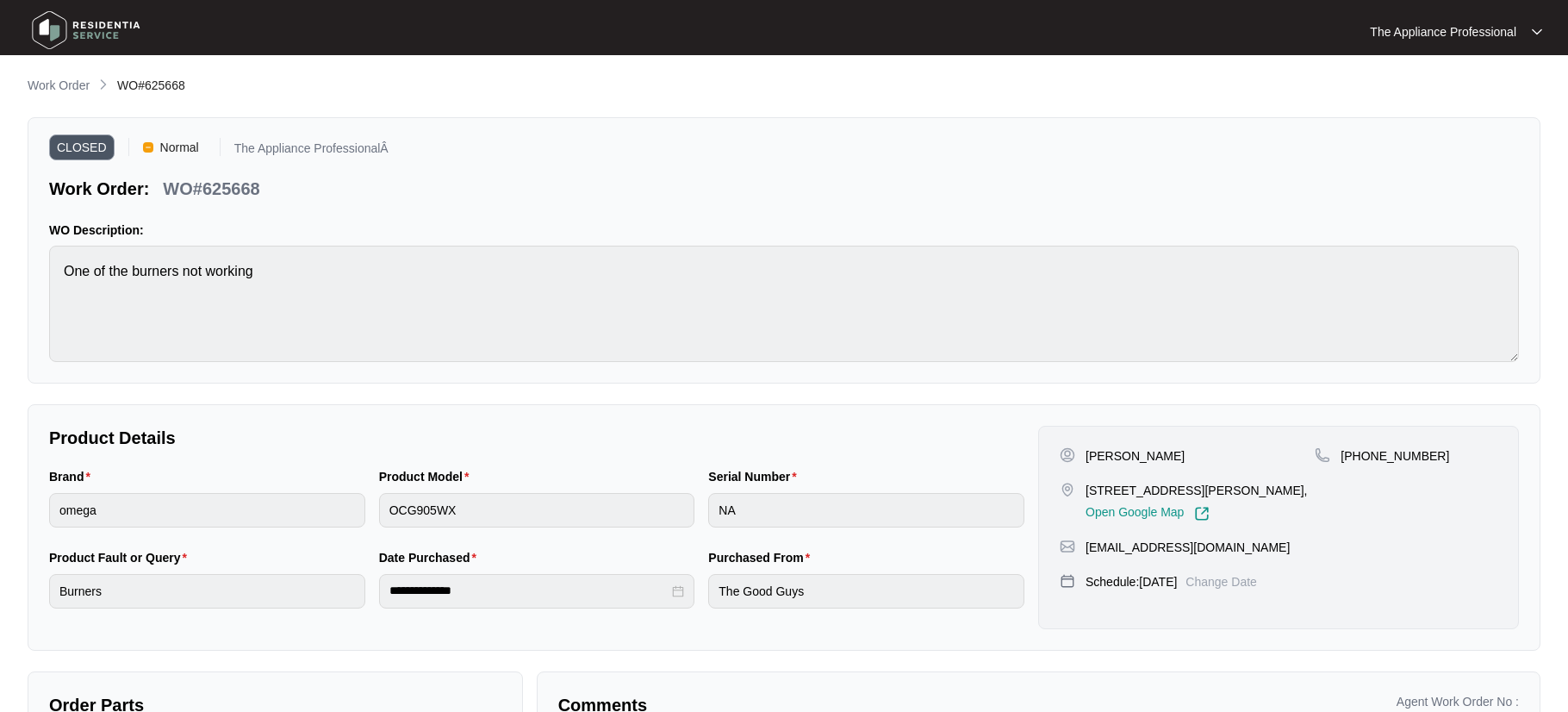
click at [55, 41] on img at bounding box center [87, 30] width 121 height 51
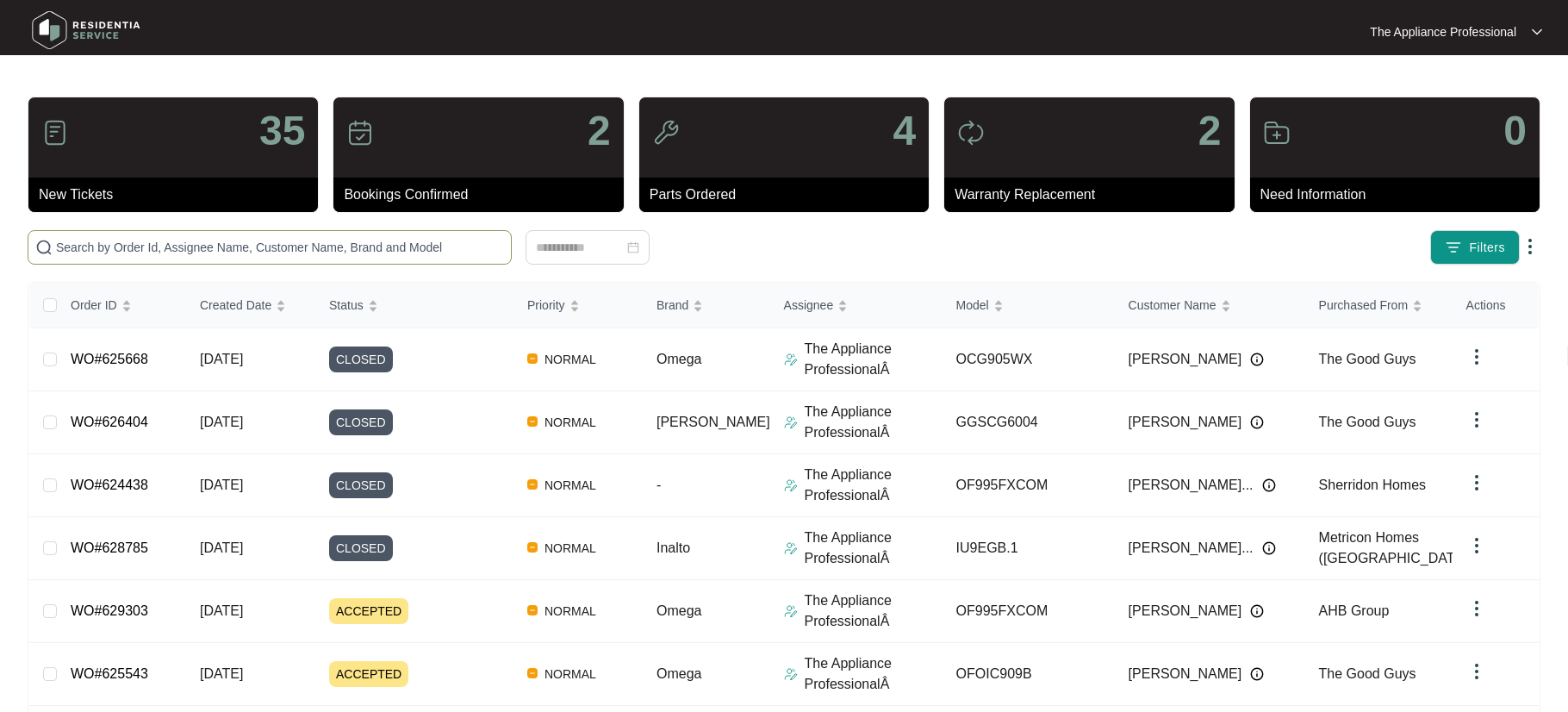
click at [93, 250] on input "text" at bounding box center [279, 247] width 448 height 19
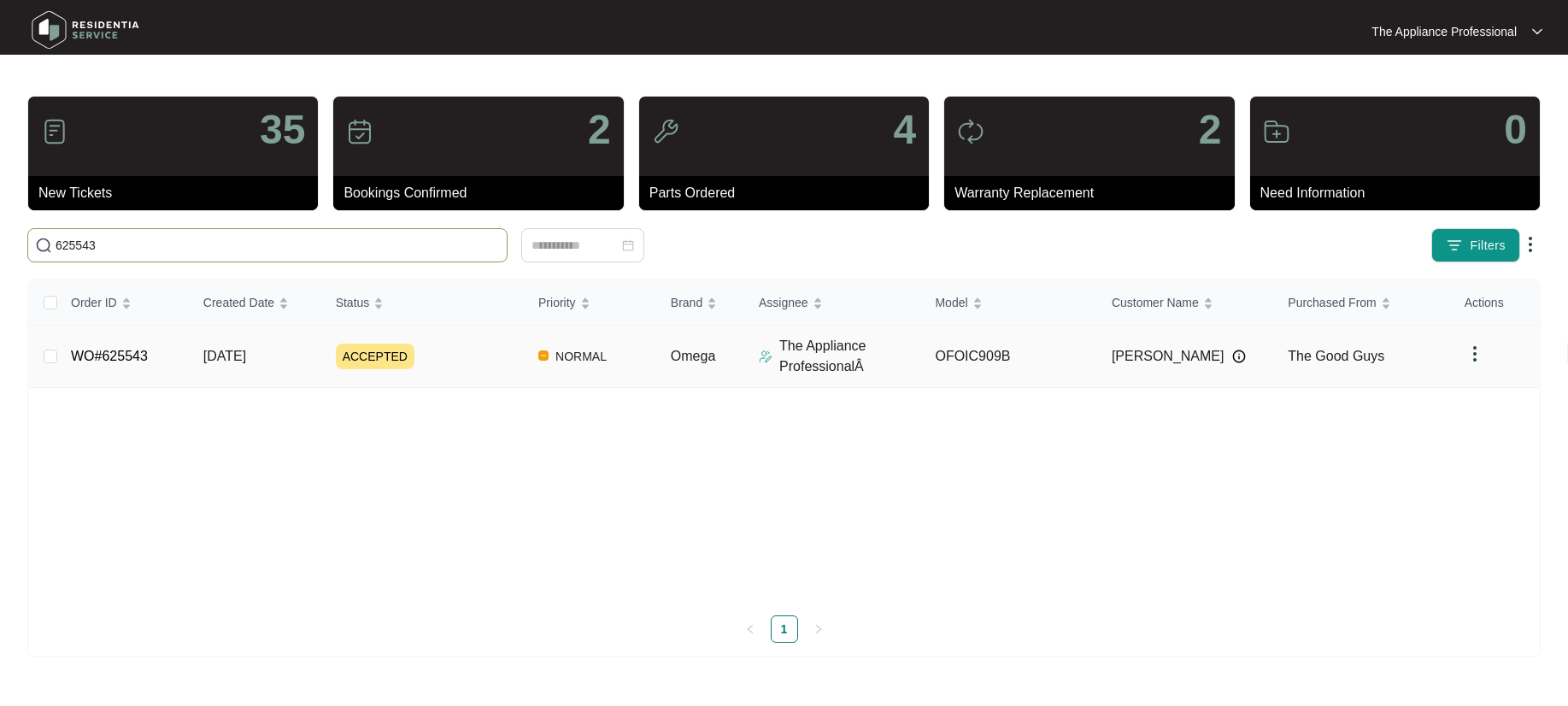
type input "625543"
click at [134, 359] on link "WO#625543" at bounding box center [109, 356] width 77 height 14
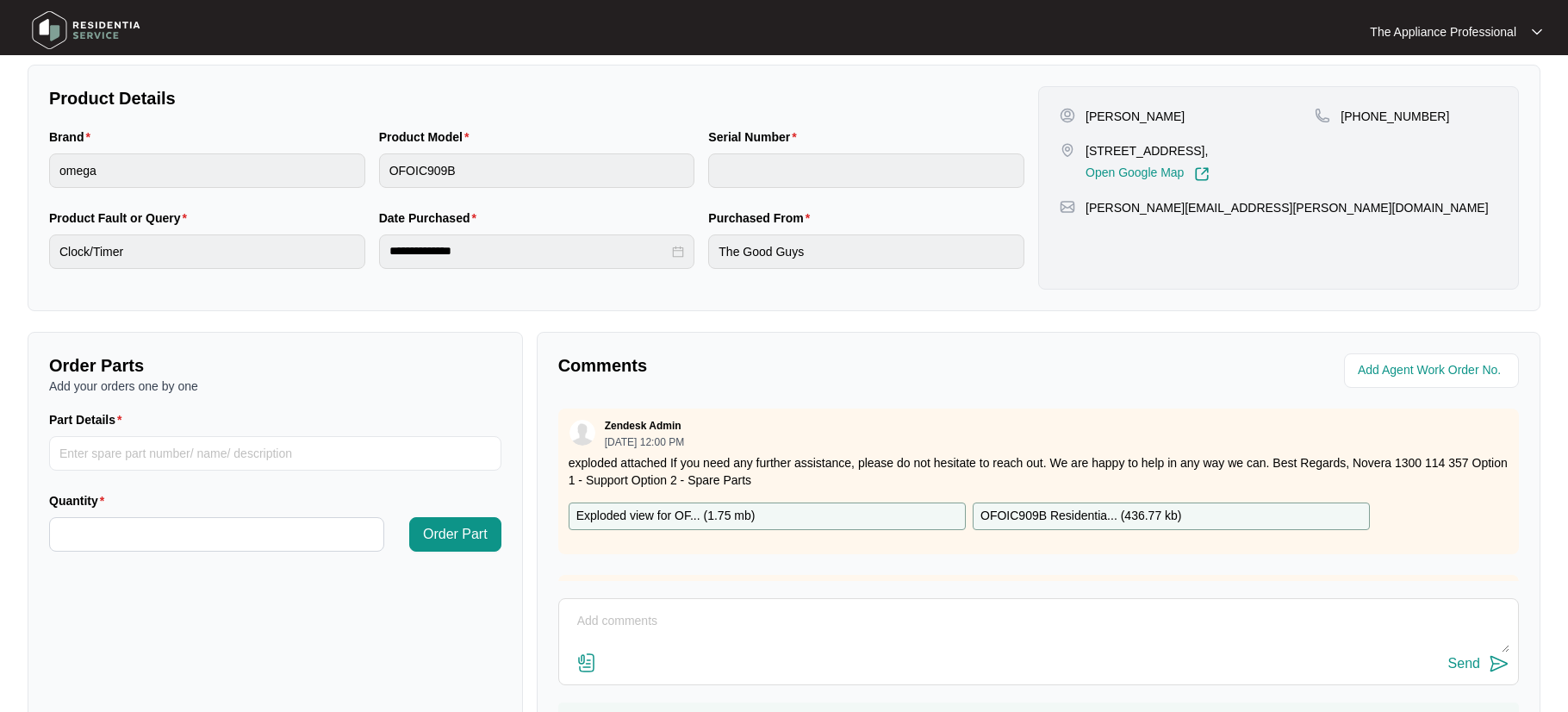
scroll to position [431, 0]
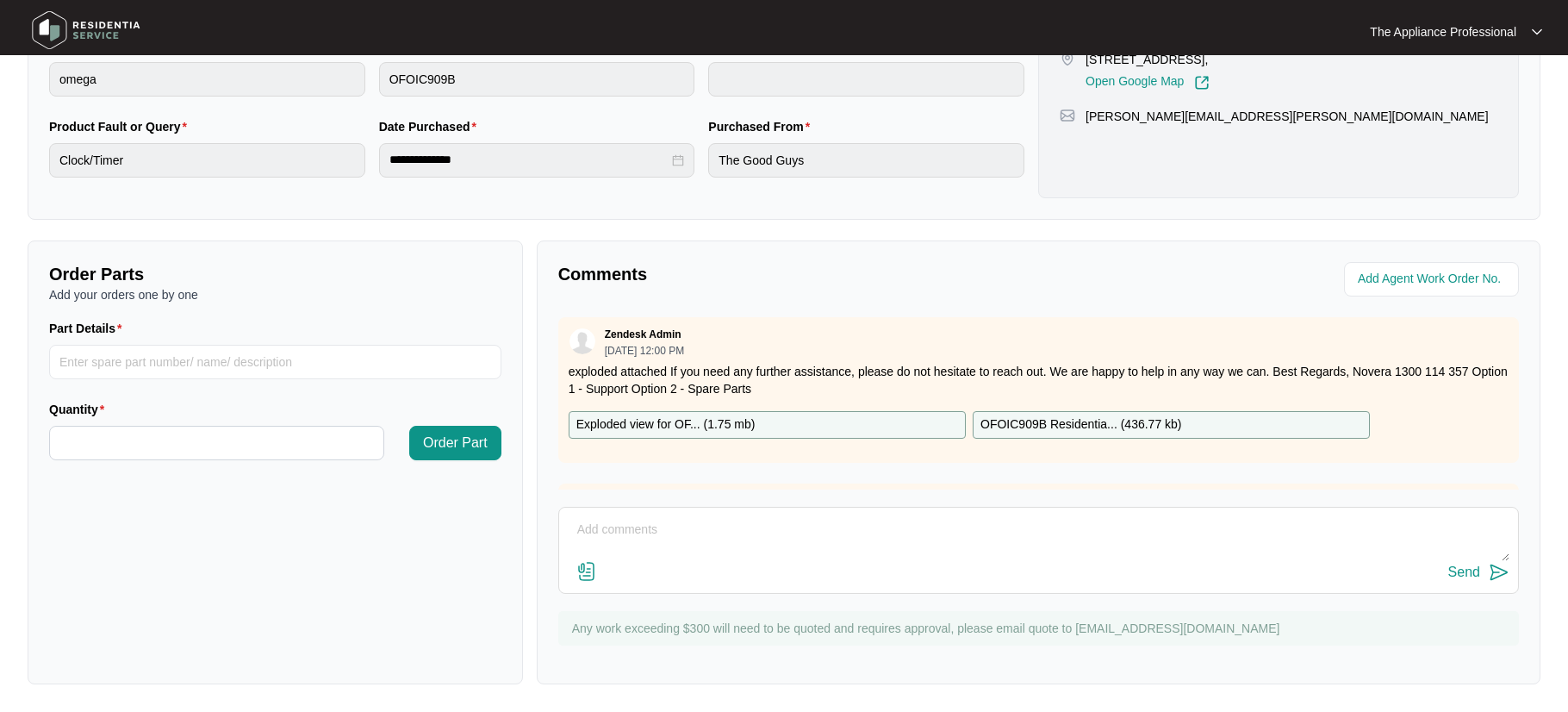
click at [667, 434] on p "Exploded view for OF... ( 1.75 mb )" at bounding box center [666, 424] width 179 height 19
